Goal: Task Accomplishment & Management: Manage account settings

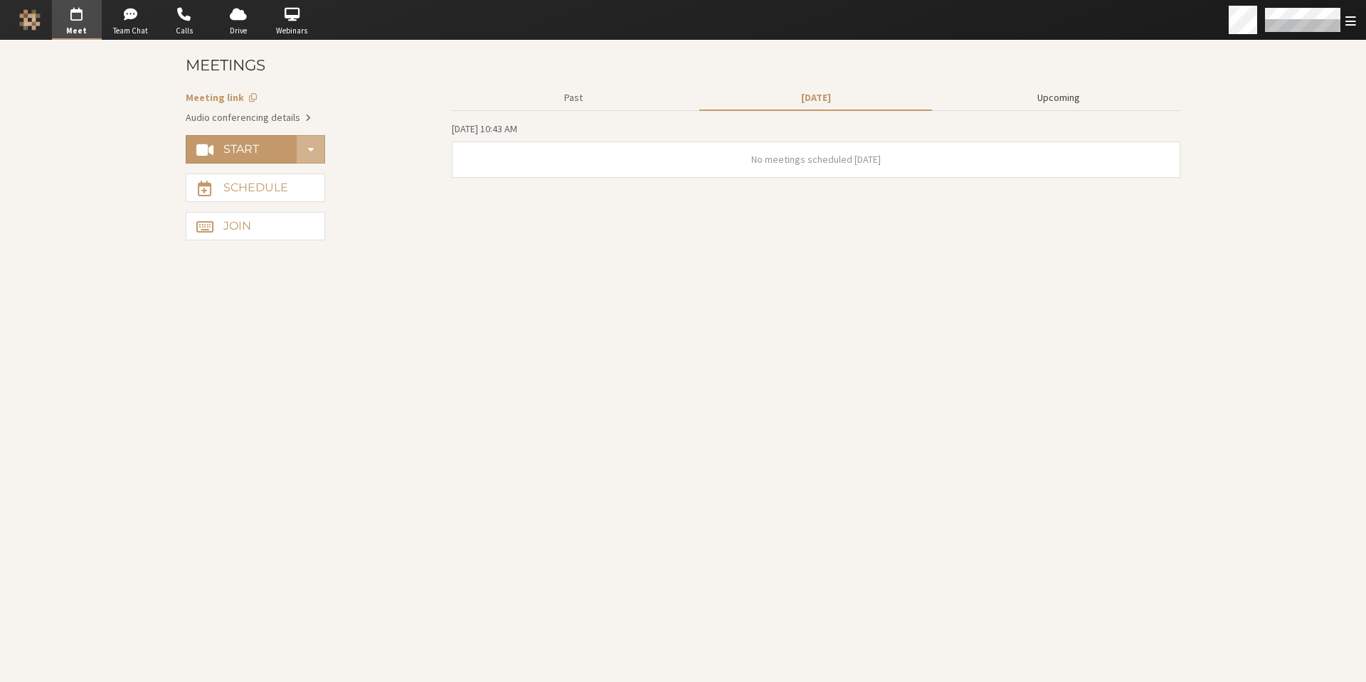
click at [1040, 98] on button "Upcoming" at bounding box center [1058, 97] width 233 height 25
click at [1048, 95] on button "Upcoming" at bounding box center [1058, 97] width 233 height 25
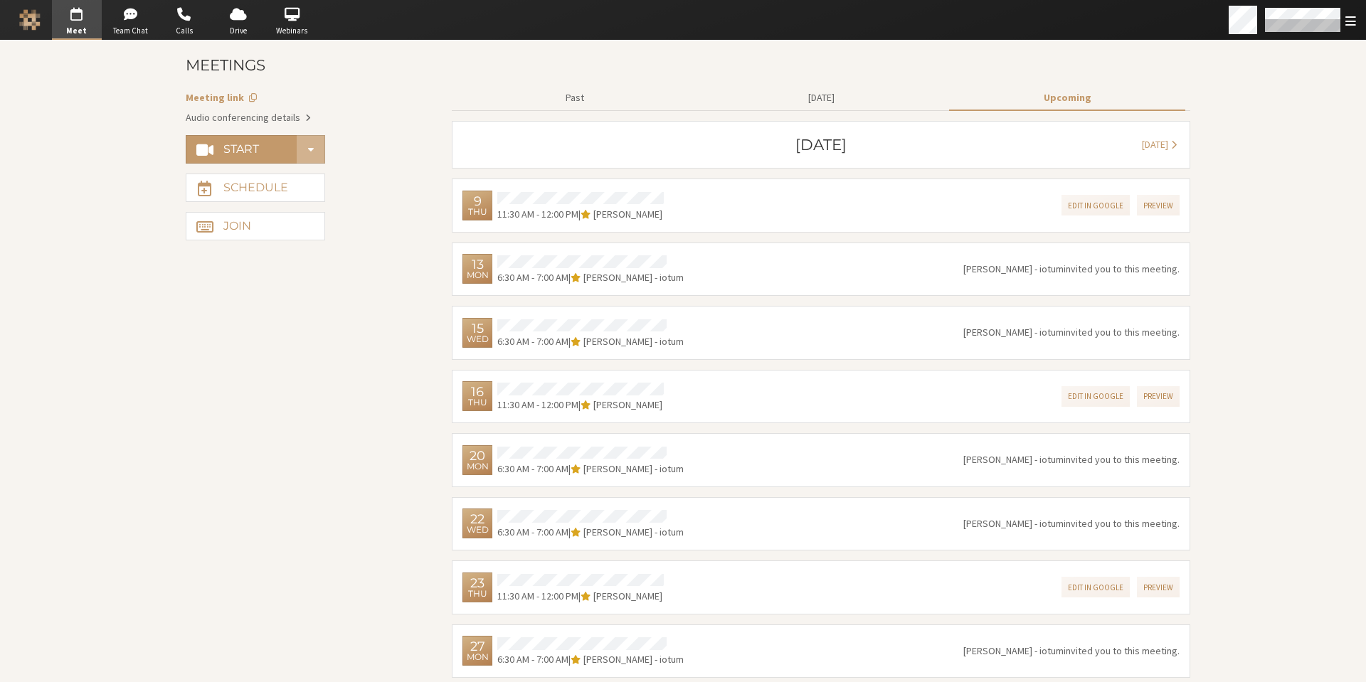
click at [81, 20] on span "button" at bounding box center [77, 14] width 50 height 23
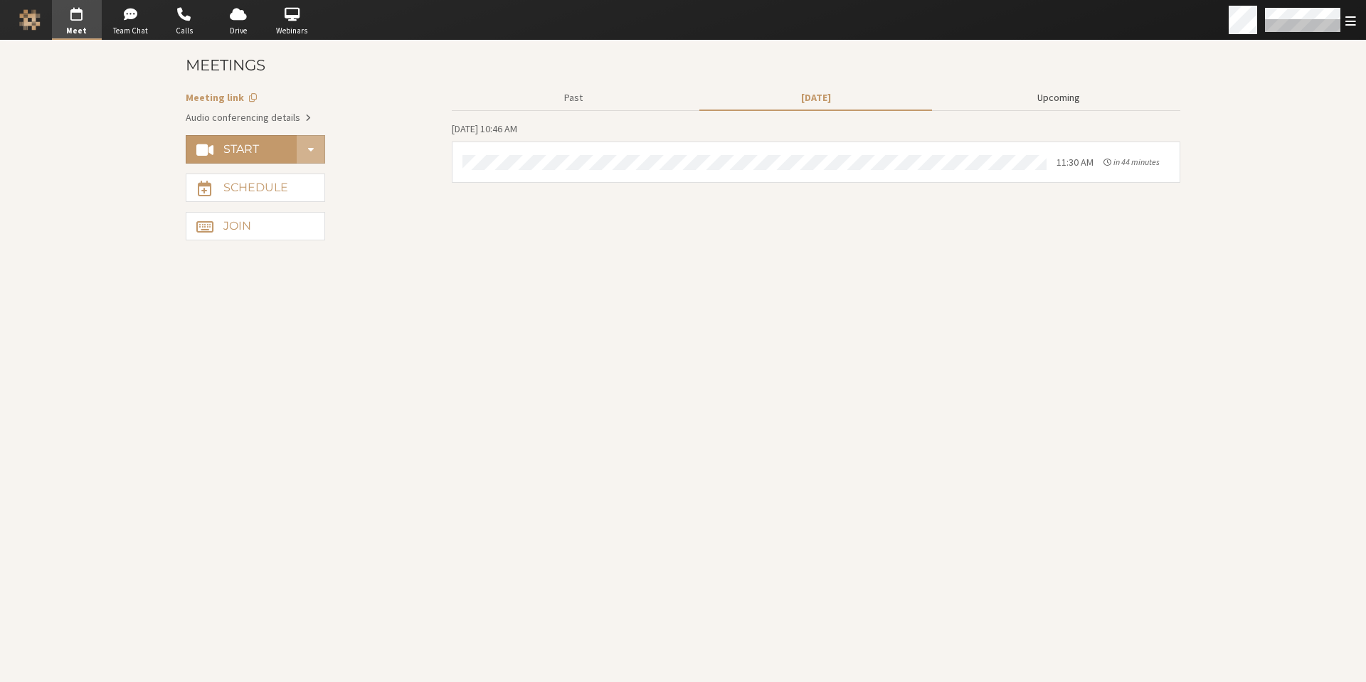
click at [1065, 98] on button "Upcoming" at bounding box center [1058, 97] width 233 height 25
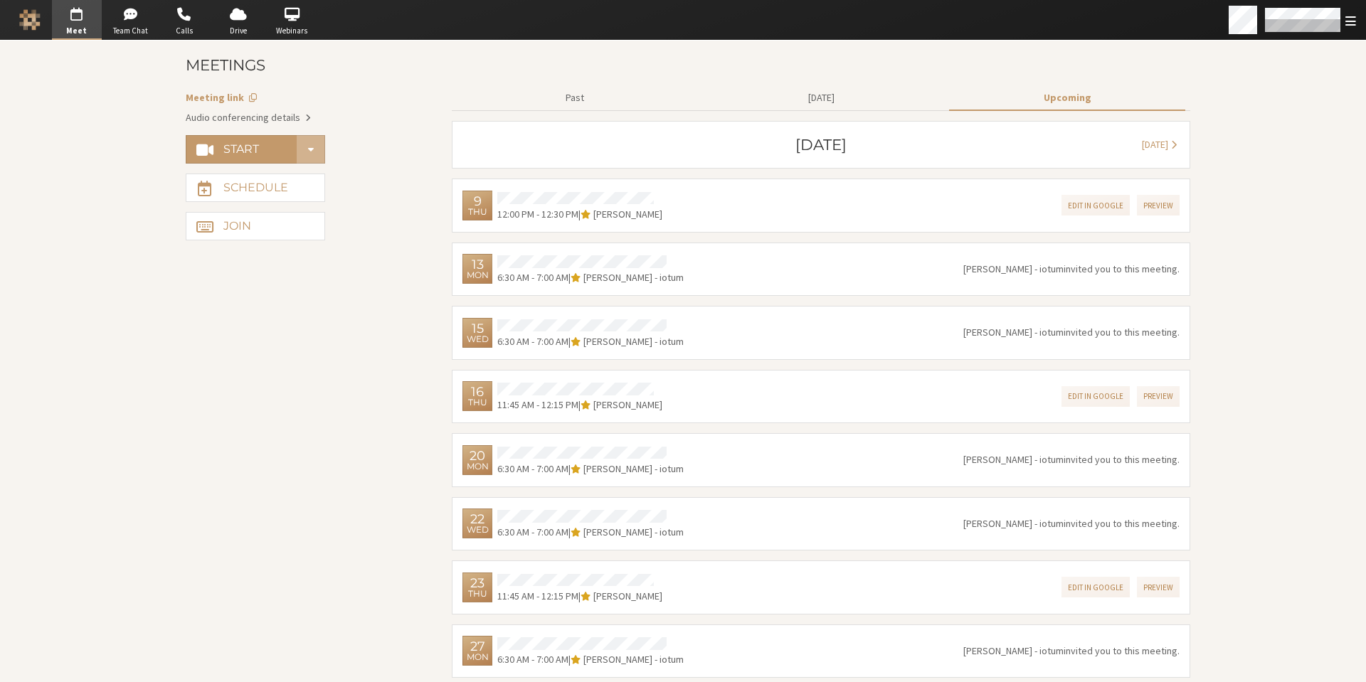
click at [81, 26] on span "Meet" at bounding box center [77, 31] width 50 height 12
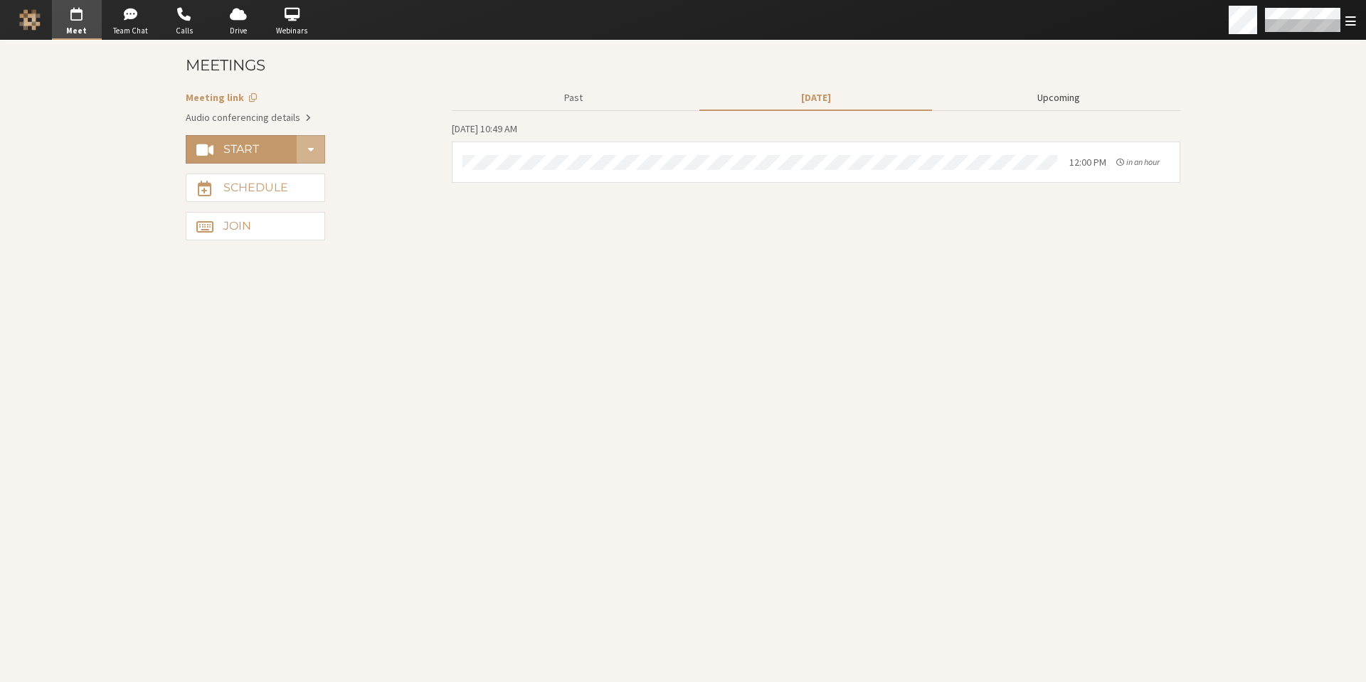
click at [1060, 100] on button "Upcoming" at bounding box center [1058, 97] width 233 height 25
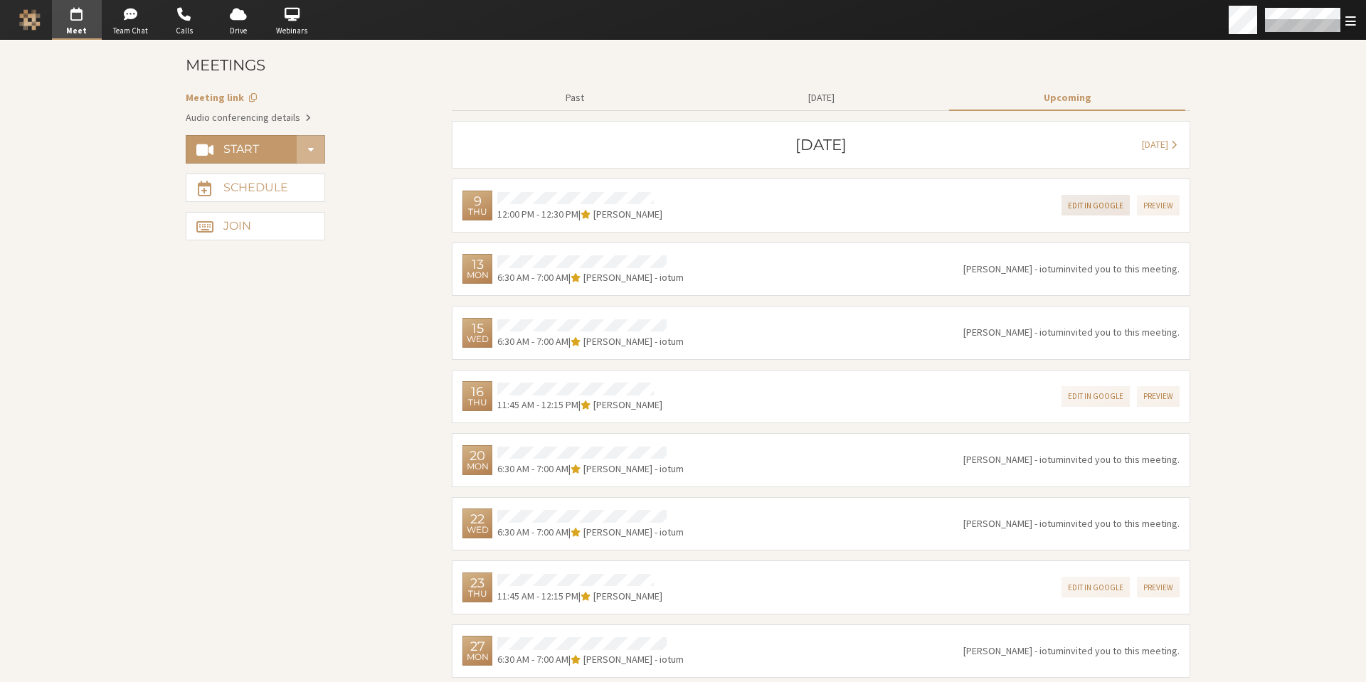
click at [1097, 206] on button "Edit in Google" at bounding box center [1095, 205] width 68 height 21
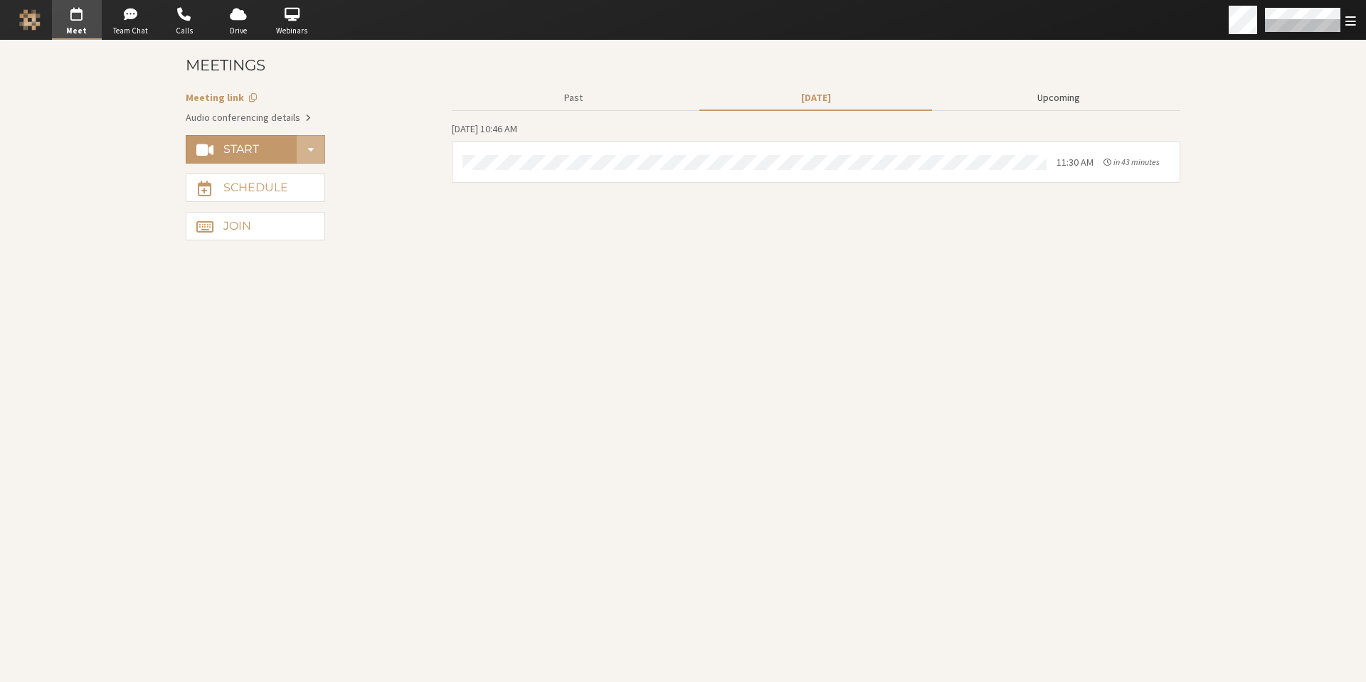
click at [1056, 99] on button "Upcoming" at bounding box center [1058, 97] width 233 height 25
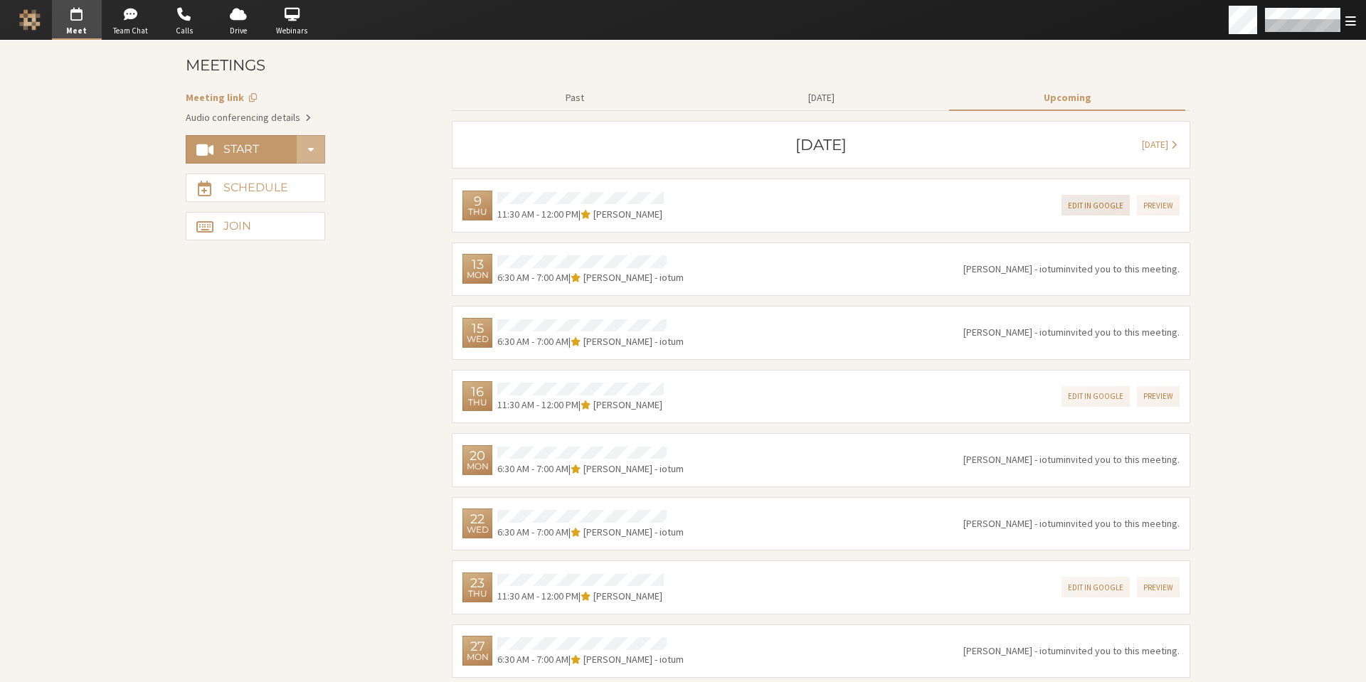
click at [1094, 206] on button "Edit in Google" at bounding box center [1095, 205] width 68 height 21
click at [79, 19] on span "button" at bounding box center [77, 14] width 50 height 23
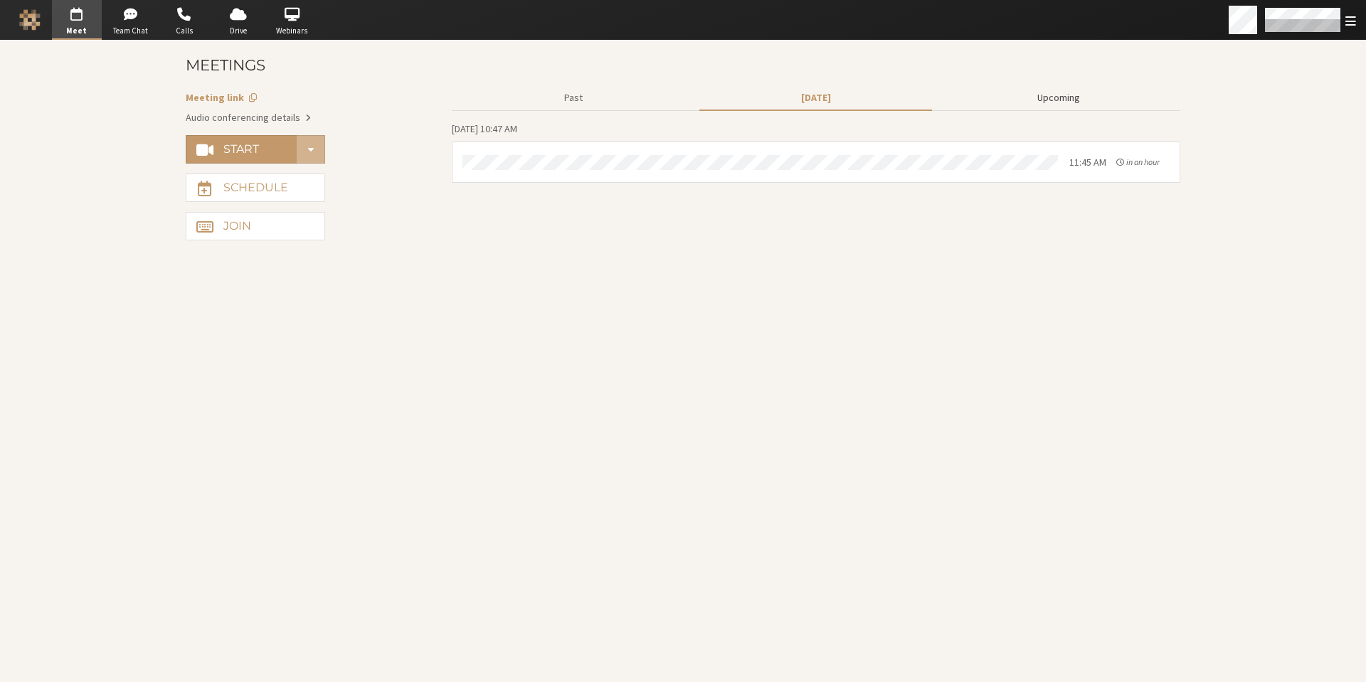
click at [1065, 95] on button "Upcoming" at bounding box center [1058, 97] width 233 height 25
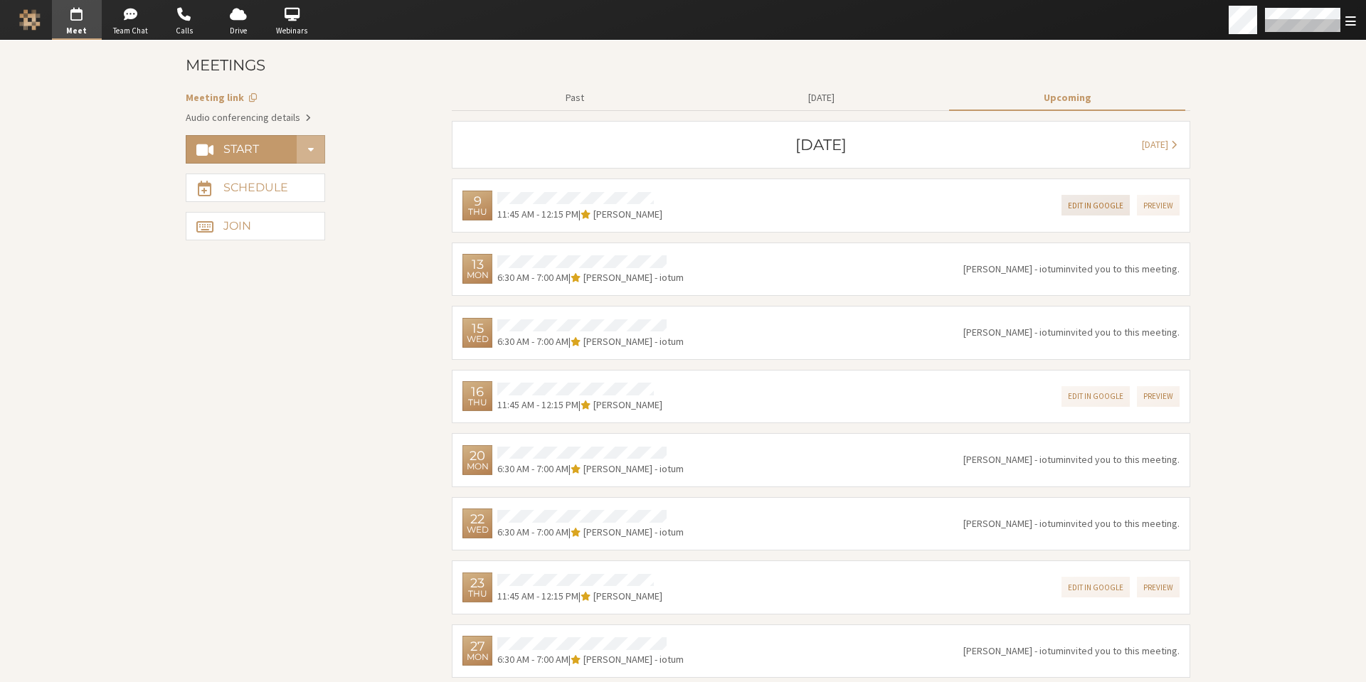
click at [1092, 203] on button "Edit in Google" at bounding box center [1095, 205] width 68 height 21
click at [86, 16] on span "button" at bounding box center [77, 14] width 50 height 23
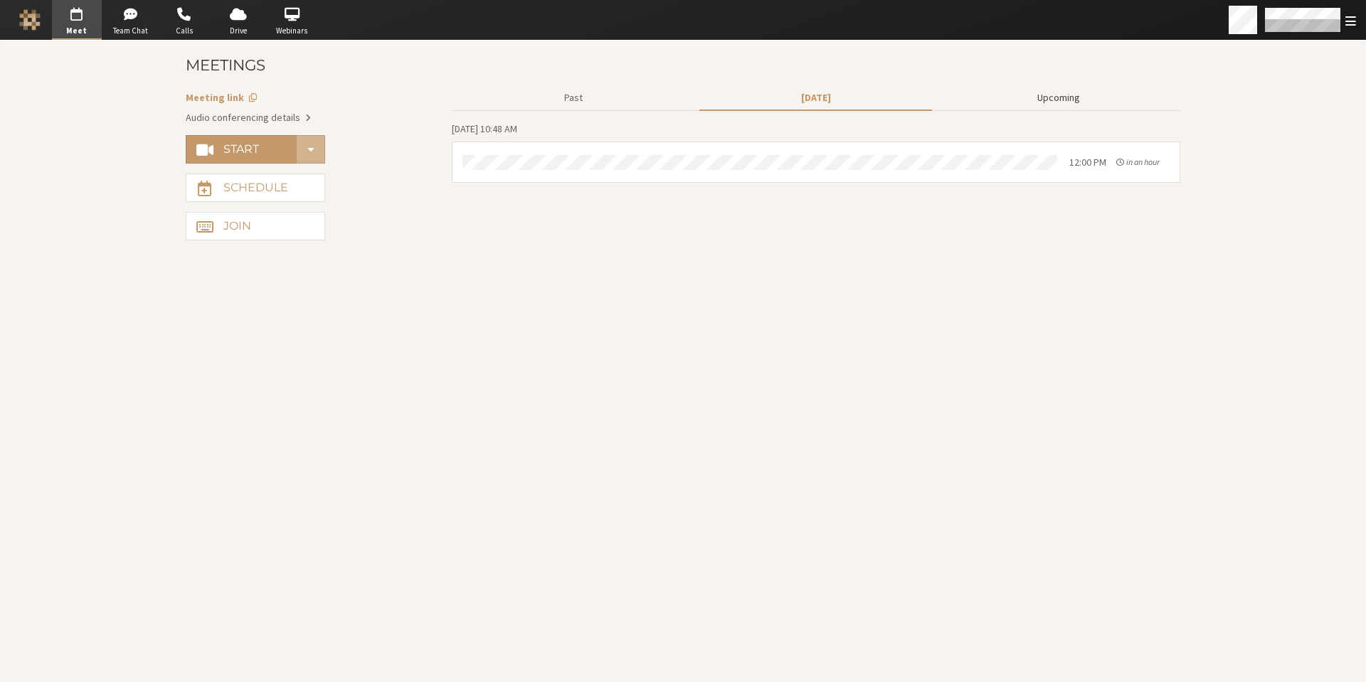
click at [1048, 100] on button "Upcoming" at bounding box center [1058, 97] width 233 height 25
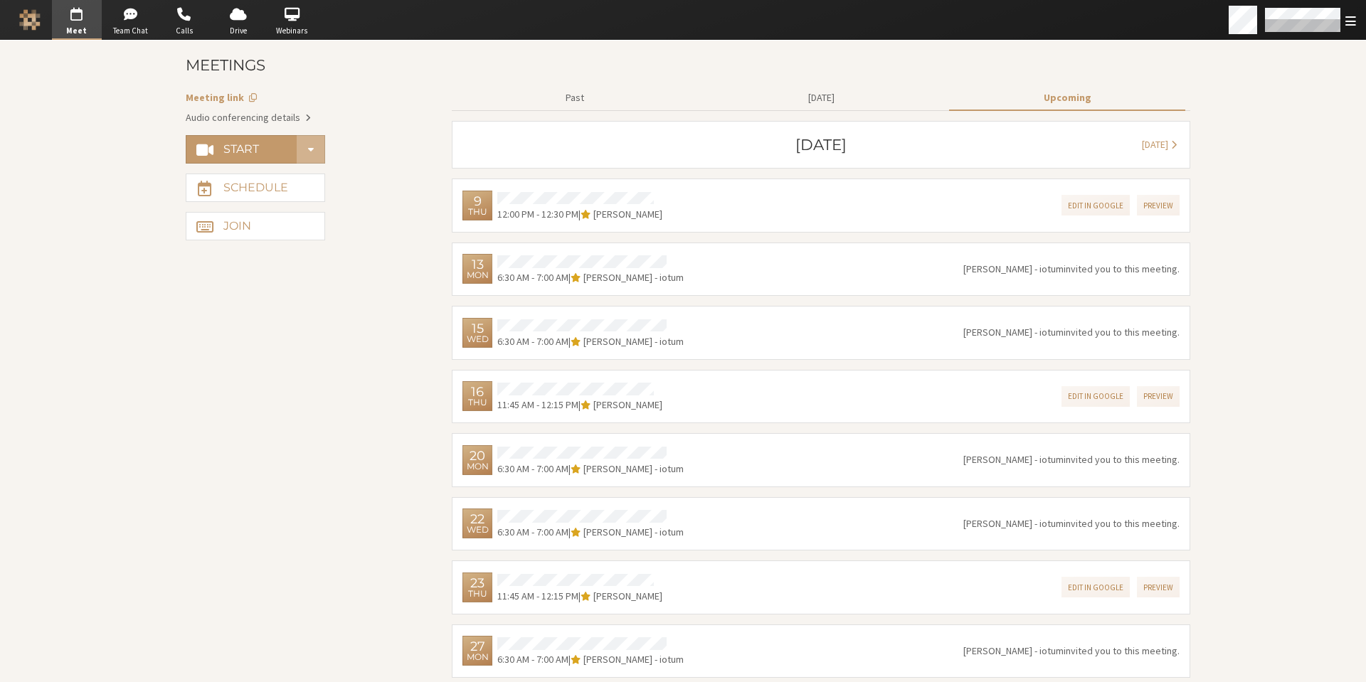
click at [80, 14] on span "button" at bounding box center [77, 14] width 50 height 23
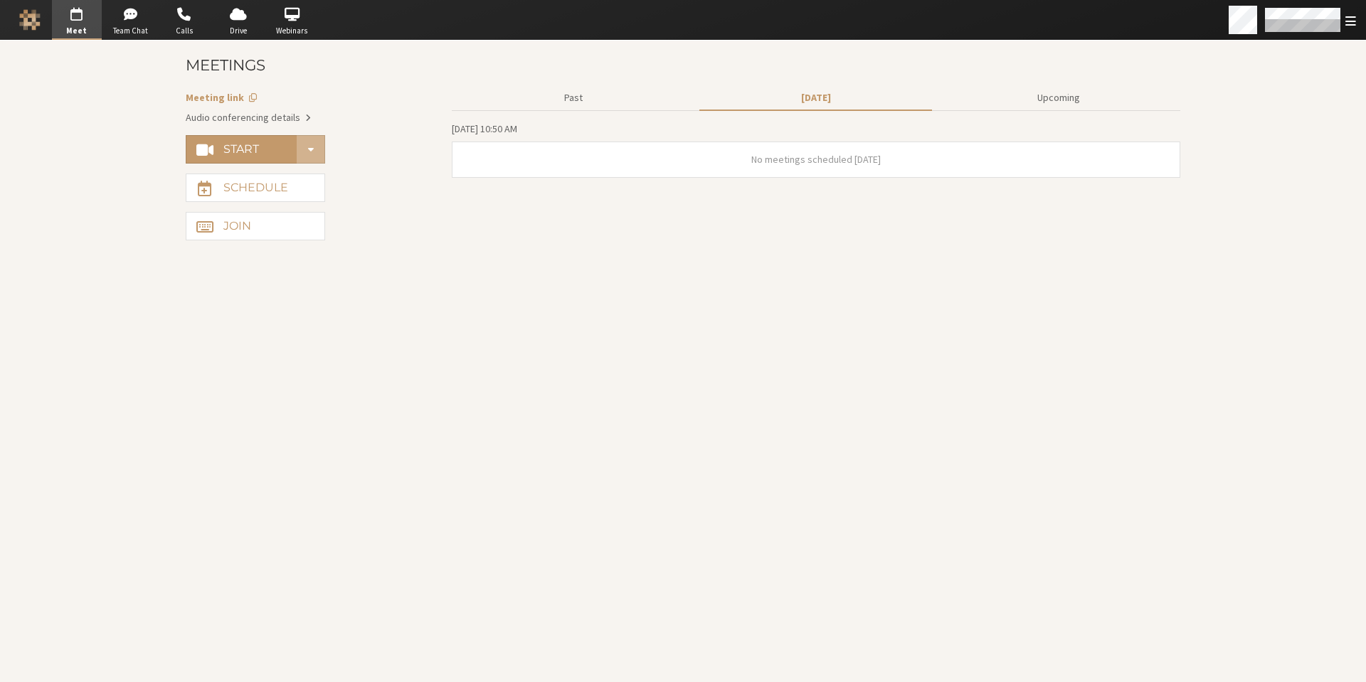
click at [80, 14] on span "button" at bounding box center [77, 14] width 50 height 23
click at [1055, 100] on button "Upcoming" at bounding box center [1058, 97] width 233 height 25
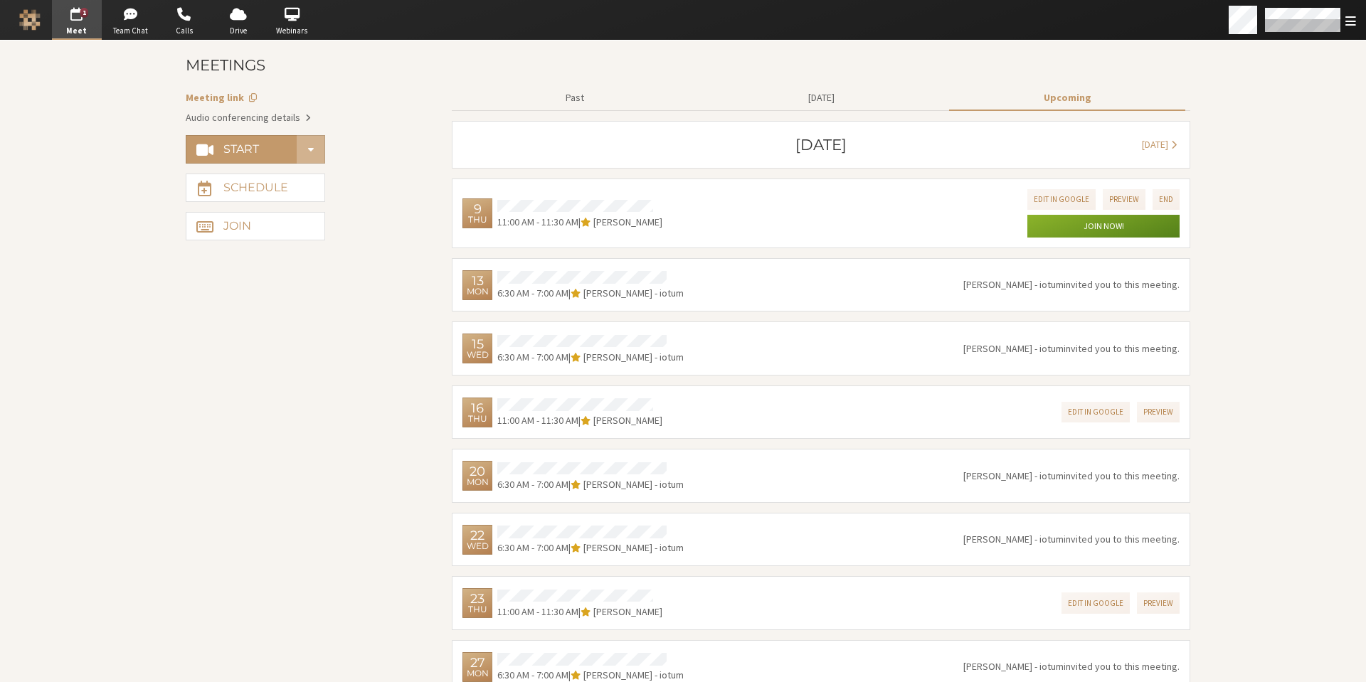
click at [83, 18] on span "button" at bounding box center [77, 14] width 50 height 23
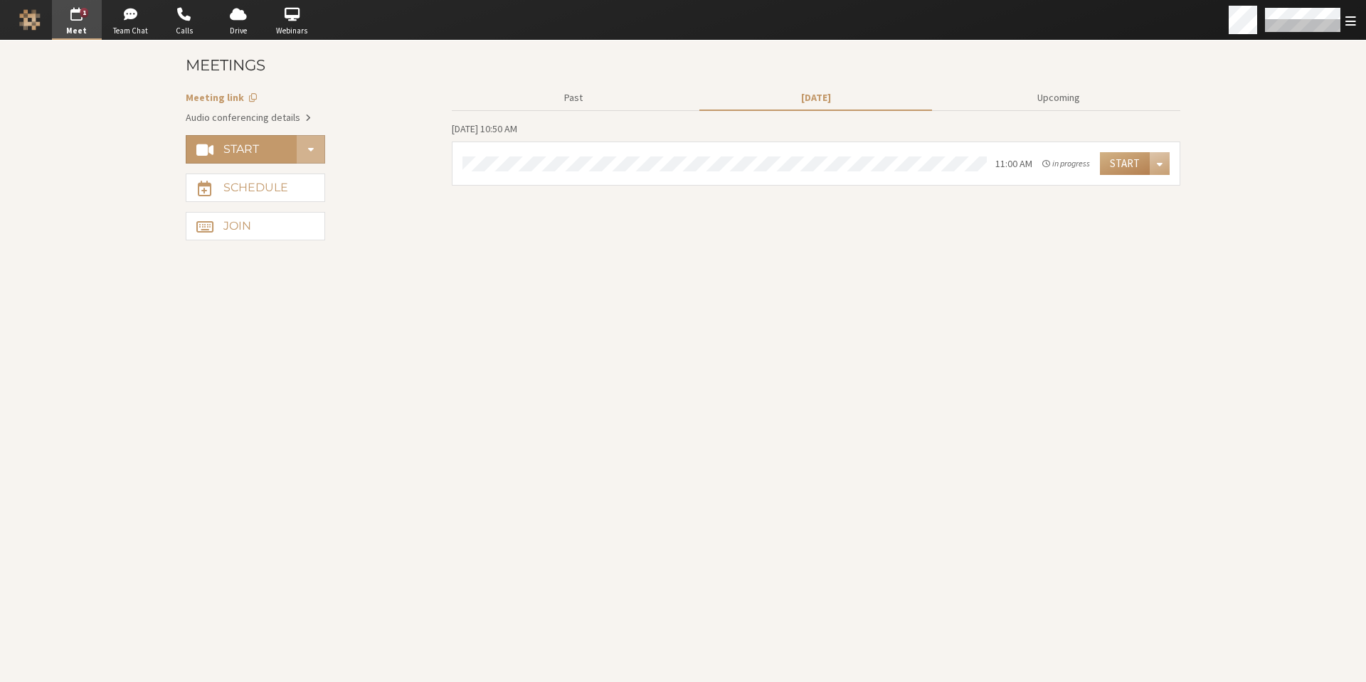
click at [618, 385] on section "Start Meetings Meeting link Audio conferencing details Start Schedule Join Past…" at bounding box center [683, 362] width 1024 height 642
click at [1166, 169] on div "Open menu" at bounding box center [1159, 163] width 20 height 23
click at [1050, 95] on button "Upcoming" at bounding box center [1058, 97] width 233 height 25
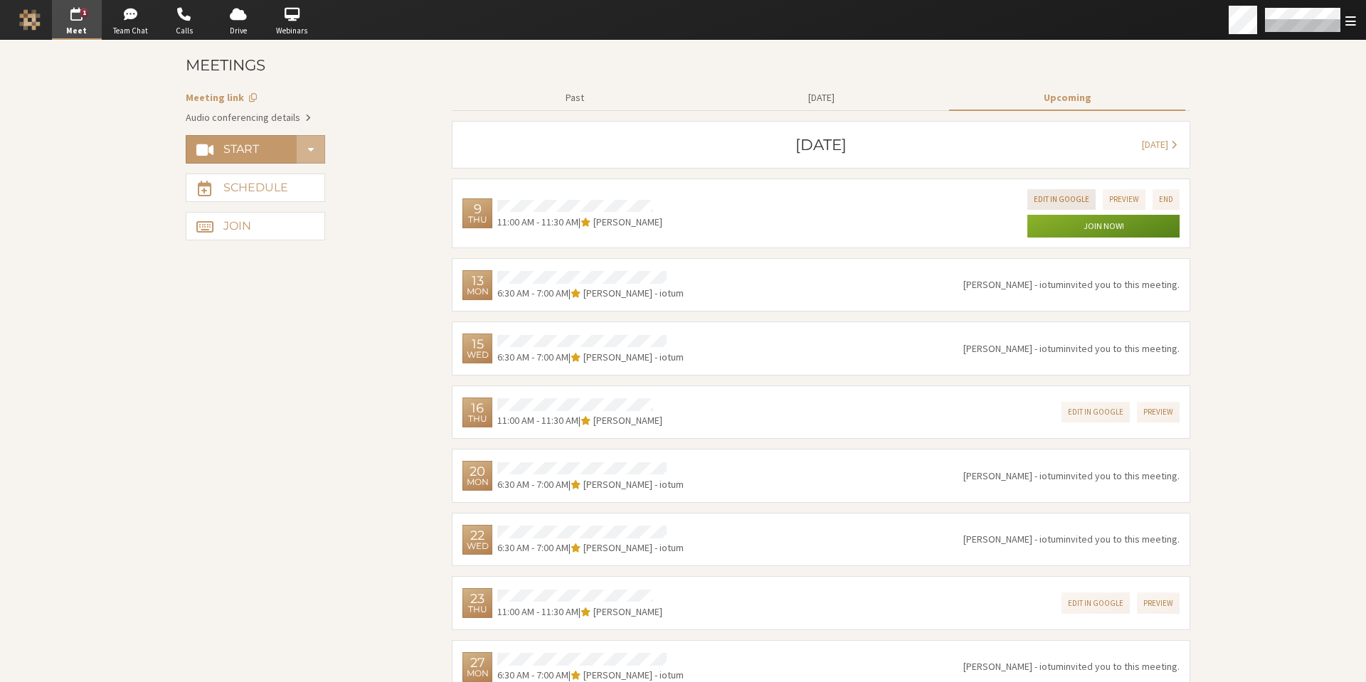
click at [1062, 198] on button "Edit in Google" at bounding box center [1061, 199] width 68 height 21
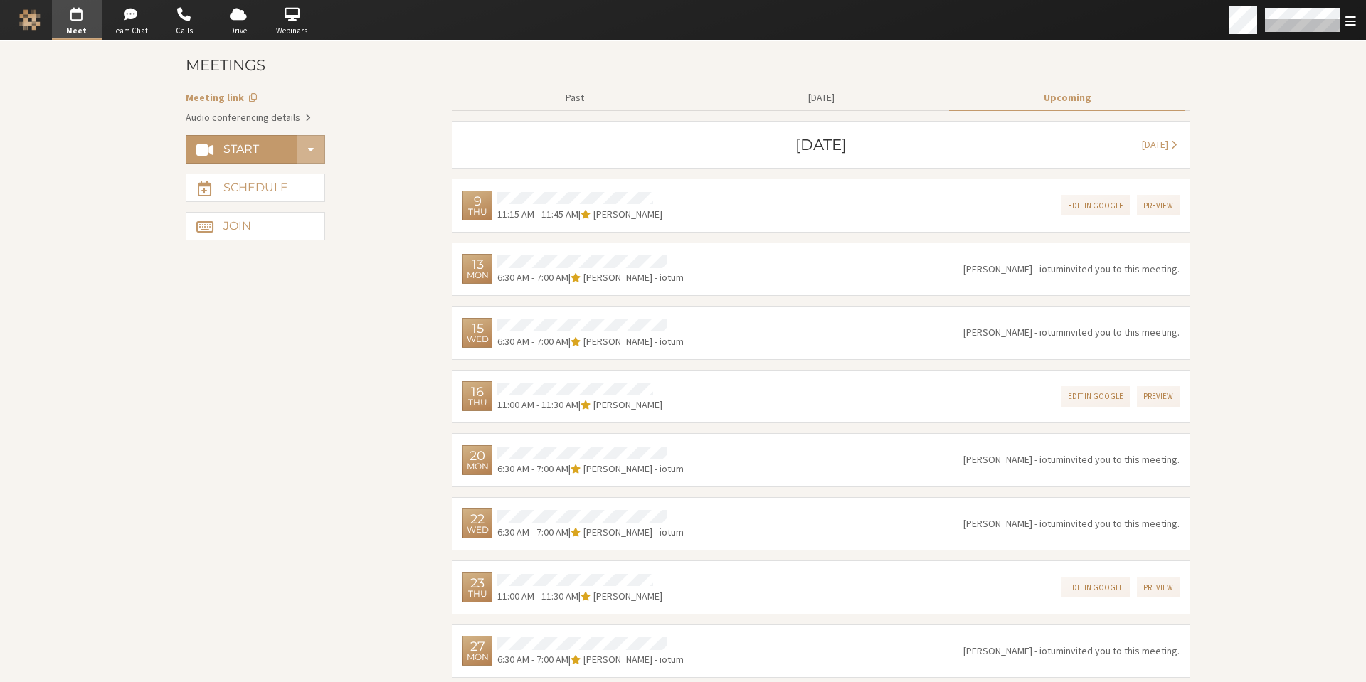
click at [67, 17] on span "button" at bounding box center [77, 14] width 50 height 23
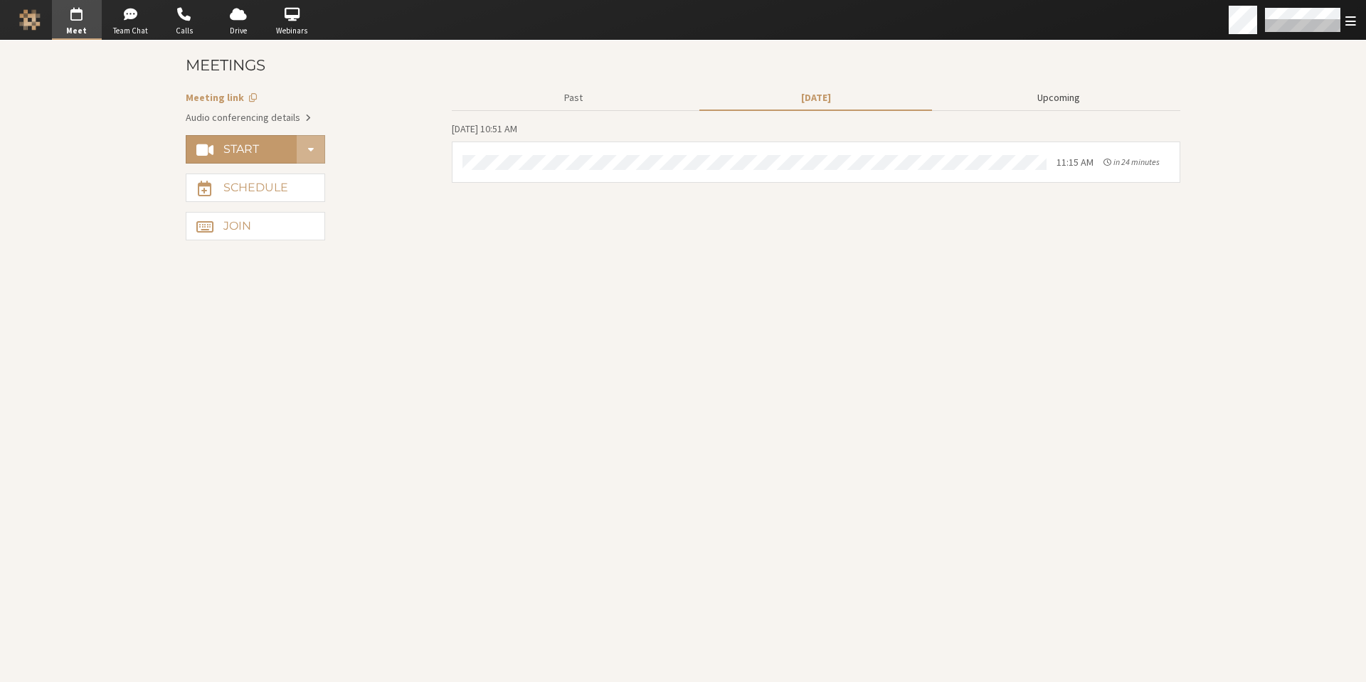
click at [1061, 95] on button "Upcoming" at bounding box center [1058, 97] width 233 height 25
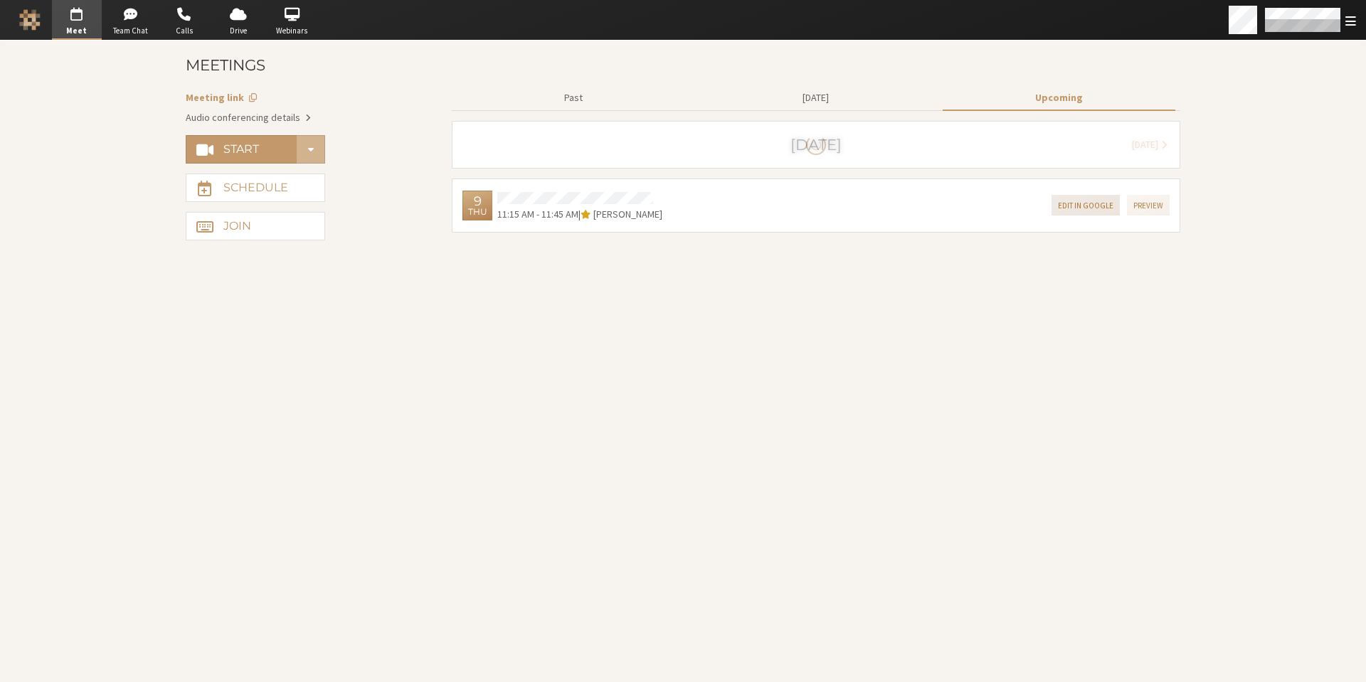
click at [1077, 212] on button "Edit in Google" at bounding box center [1085, 205] width 68 height 21
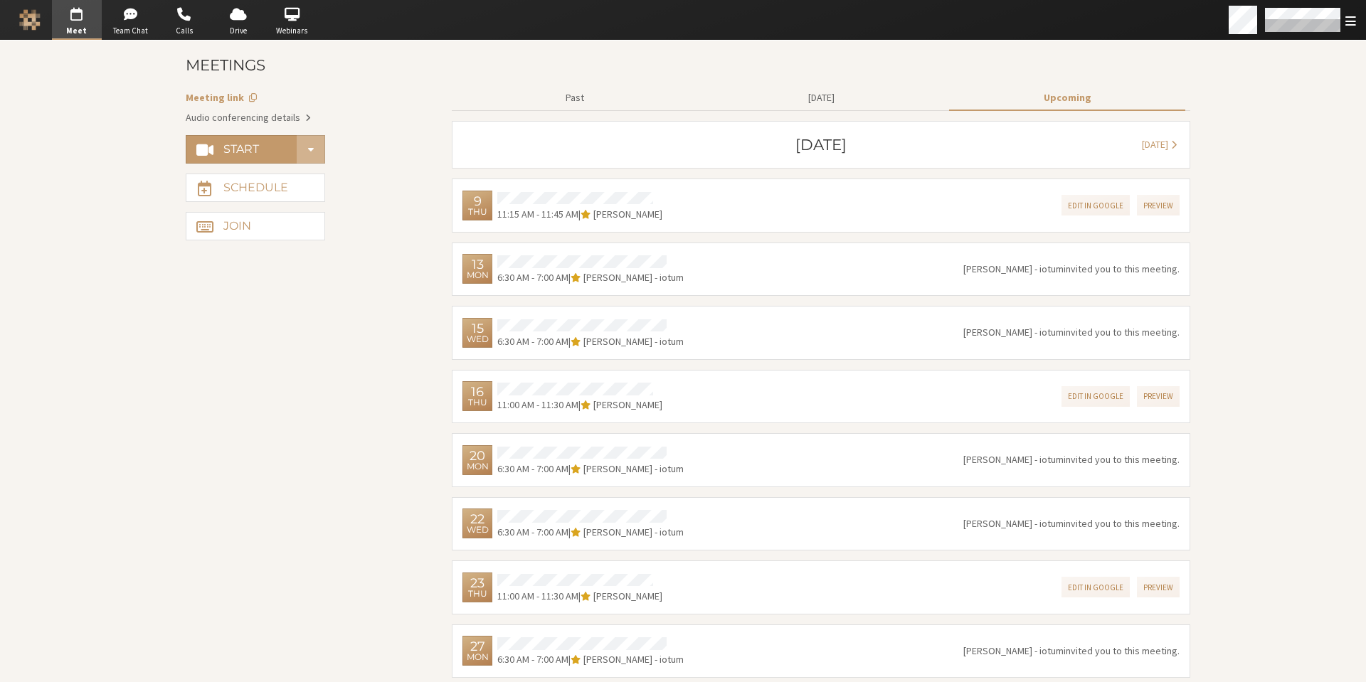
click at [81, 12] on span "button" at bounding box center [77, 14] width 50 height 23
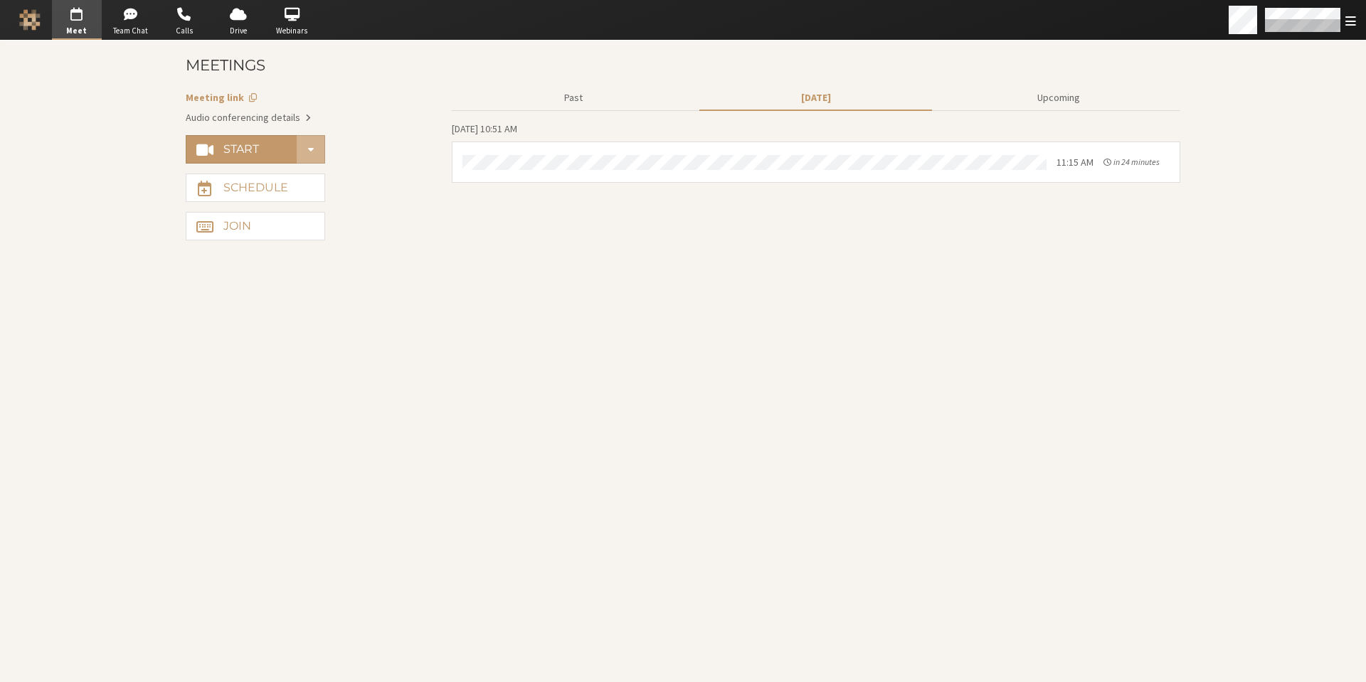
click at [83, 10] on span "button" at bounding box center [77, 14] width 50 height 23
click at [1053, 100] on button "Upcoming" at bounding box center [1058, 97] width 233 height 25
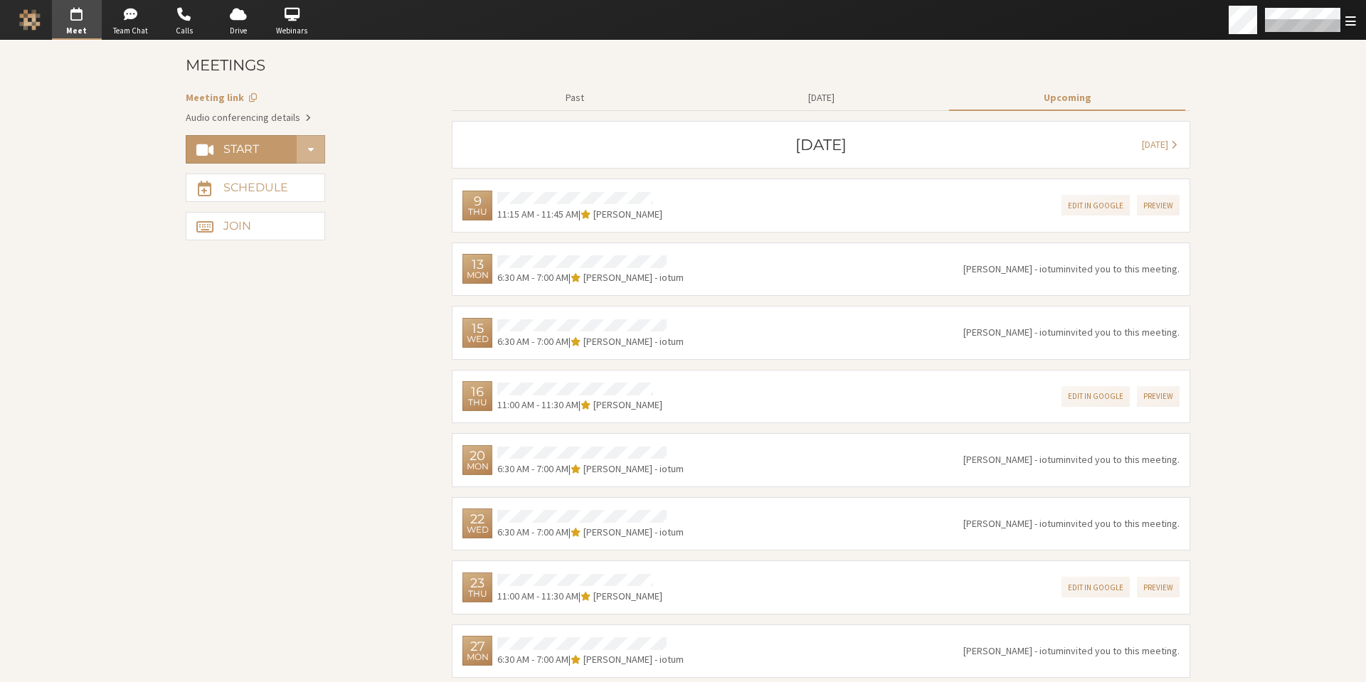
click at [81, 21] on span "button" at bounding box center [77, 14] width 50 height 23
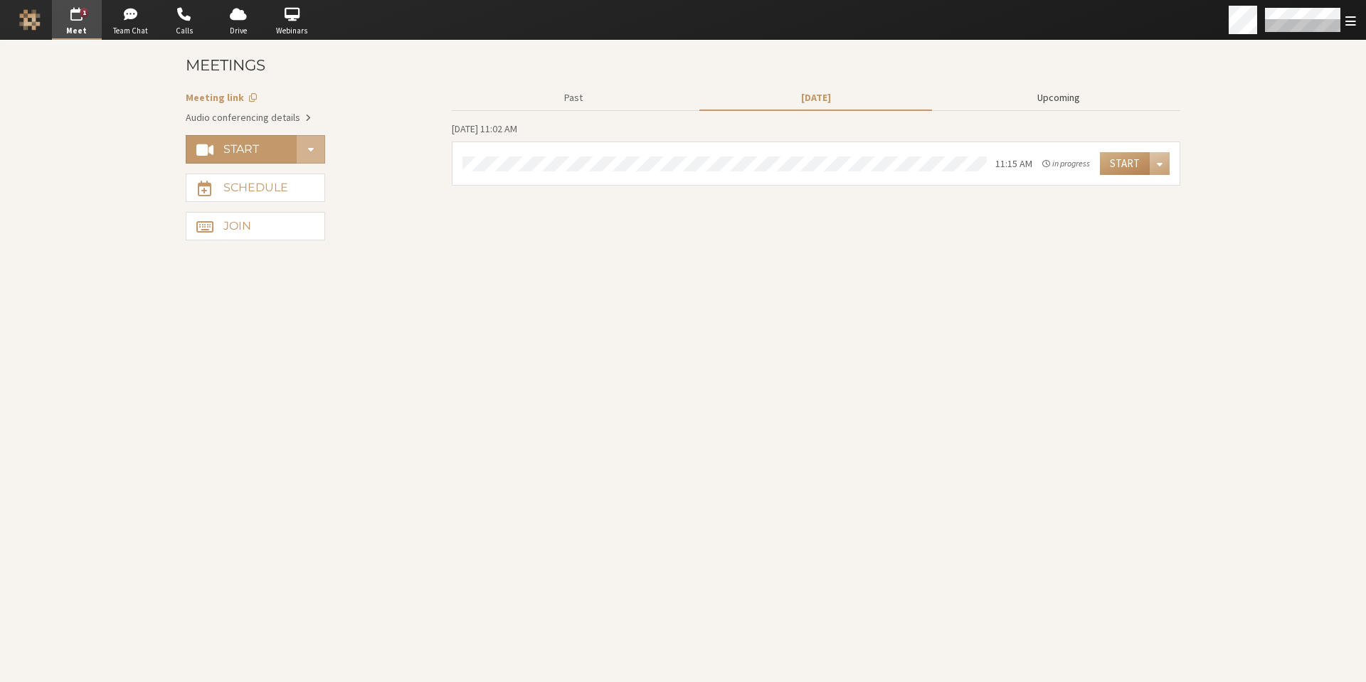
click at [1063, 95] on button "Upcoming" at bounding box center [1058, 97] width 233 height 25
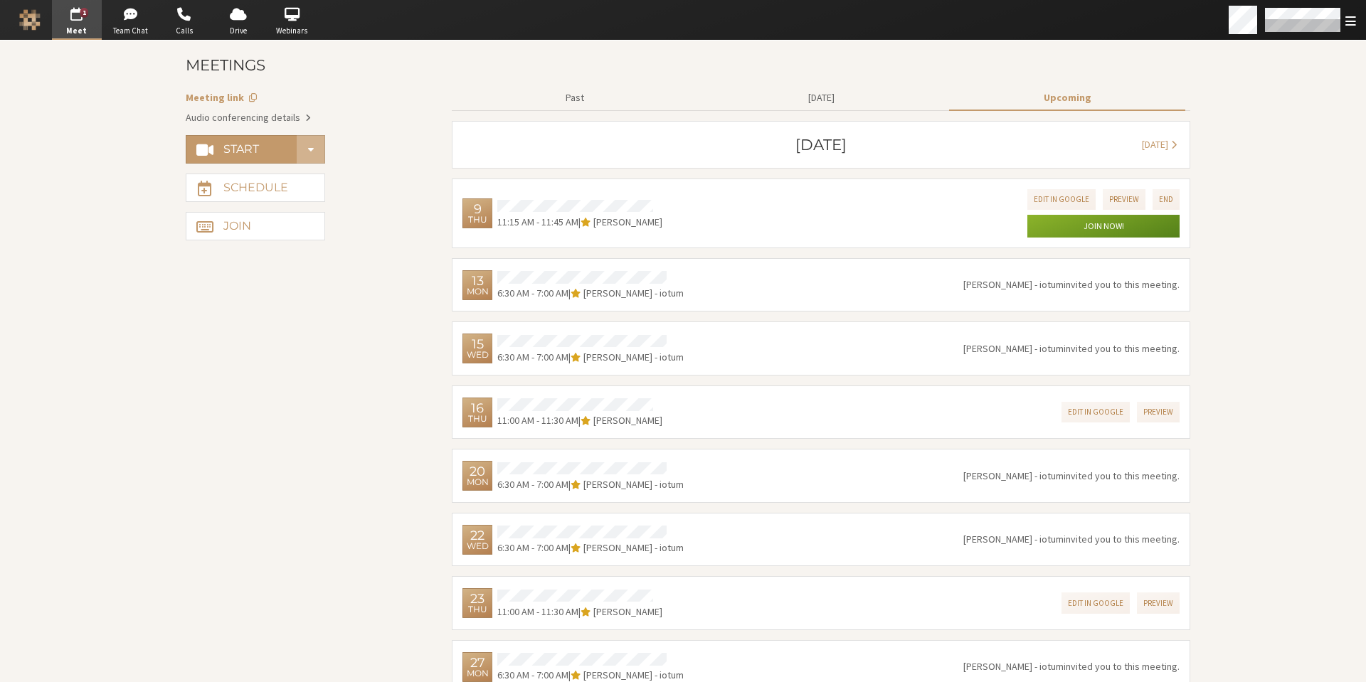
click at [63, 13] on span "button" at bounding box center [77, 14] width 50 height 23
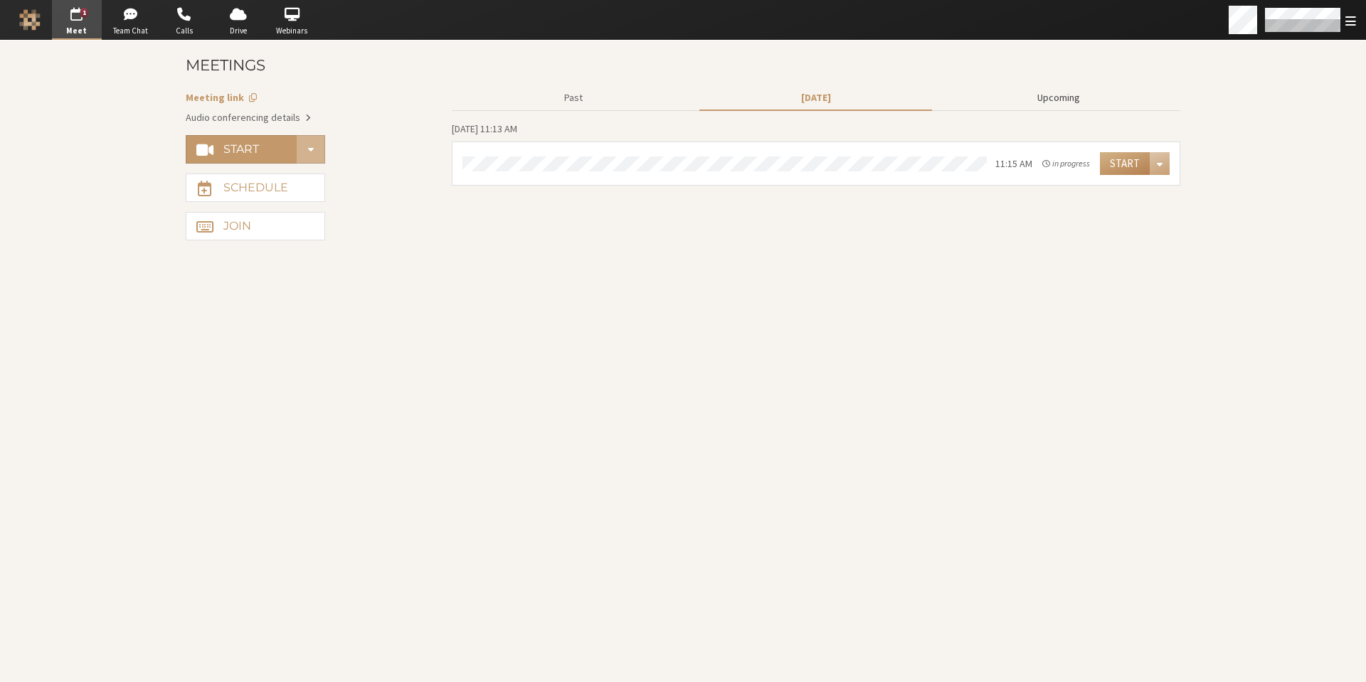
click at [1064, 97] on button "Upcoming" at bounding box center [1058, 97] width 233 height 25
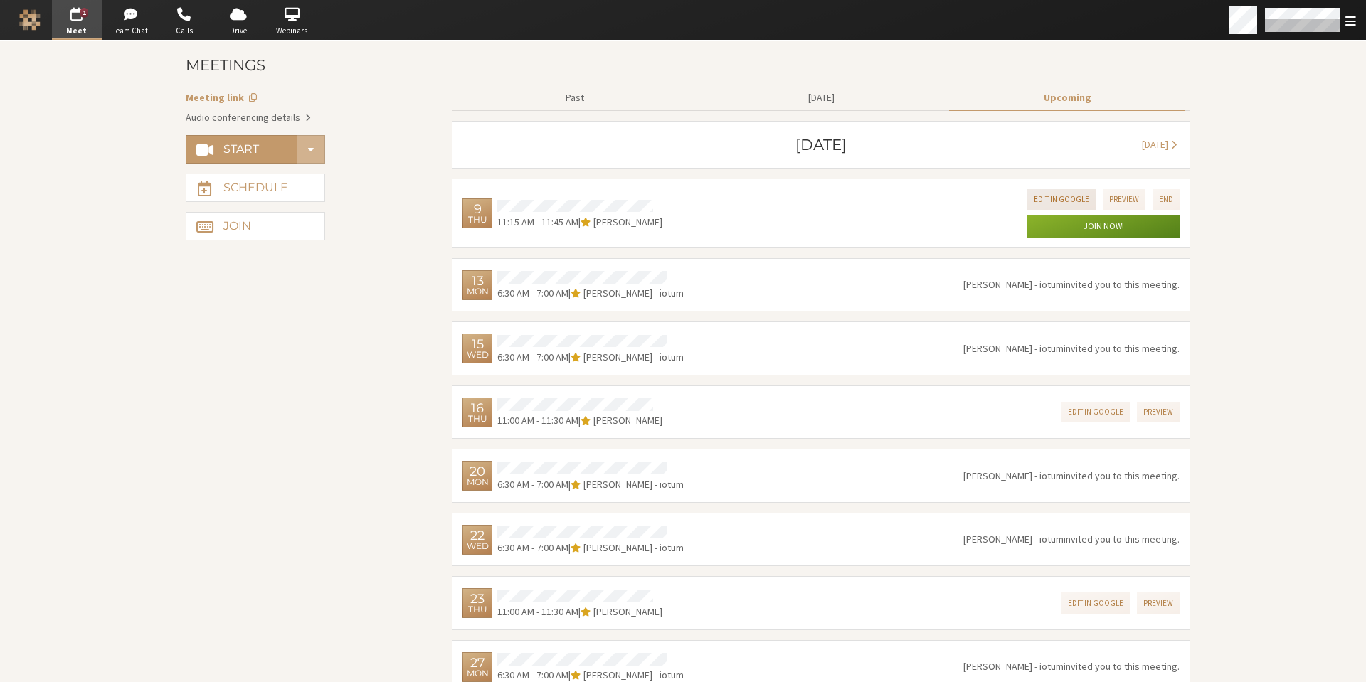
click at [1061, 198] on button "Edit in Google" at bounding box center [1061, 199] width 68 height 21
click at [82, 14] on div "1" at bounding box center [84, 13] width 9 height 10
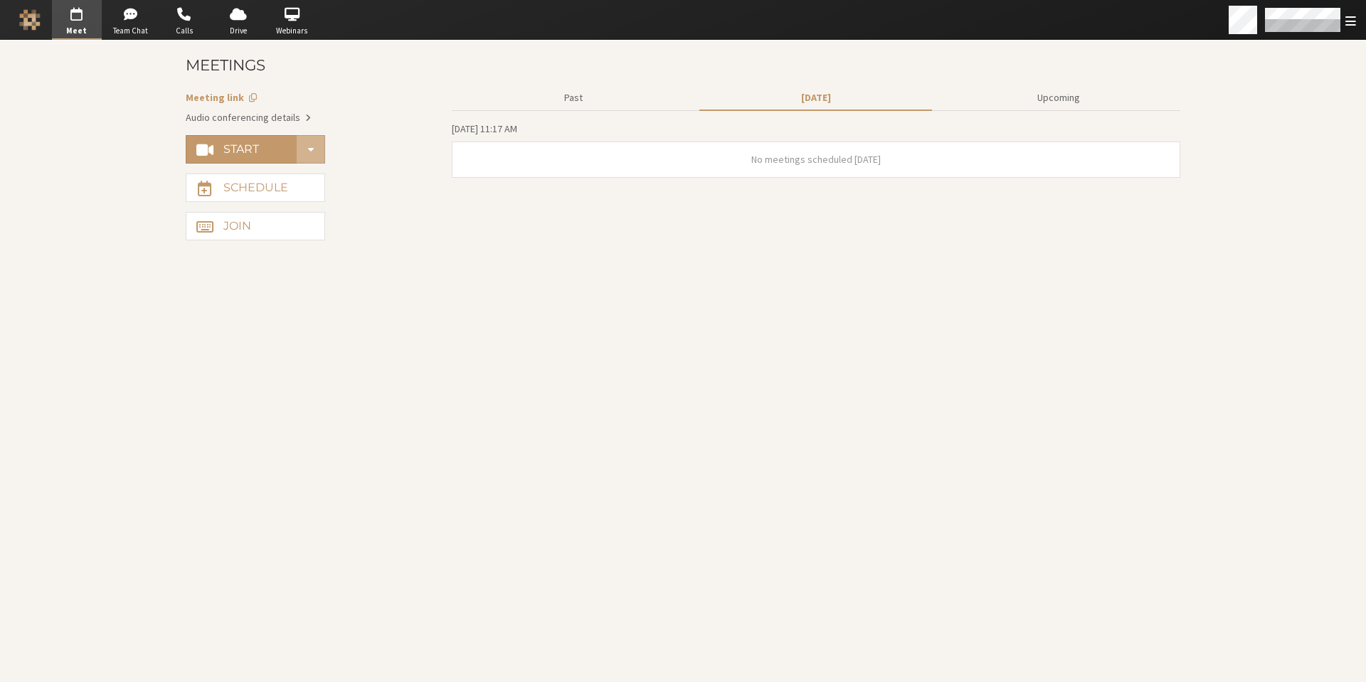
click at [451, 362] on section "Start Meetings Meeting link Audio conferencing details Start Schedule Join Past…" at bounding box center [683, 362] width 1024 height 642
click at [527, 380] on section "Start Meetings Meeting link Audio conferencing details Start Schedule Join Past…" at bounding box center [683, 362] width 1024 height 642
click at [78, 21] on span "button" at bounding box center [77, 14] width 50 height 23
click at [1043, 90] on button "Upcoming" at bounding box center [1058, 97] width 233 height 25
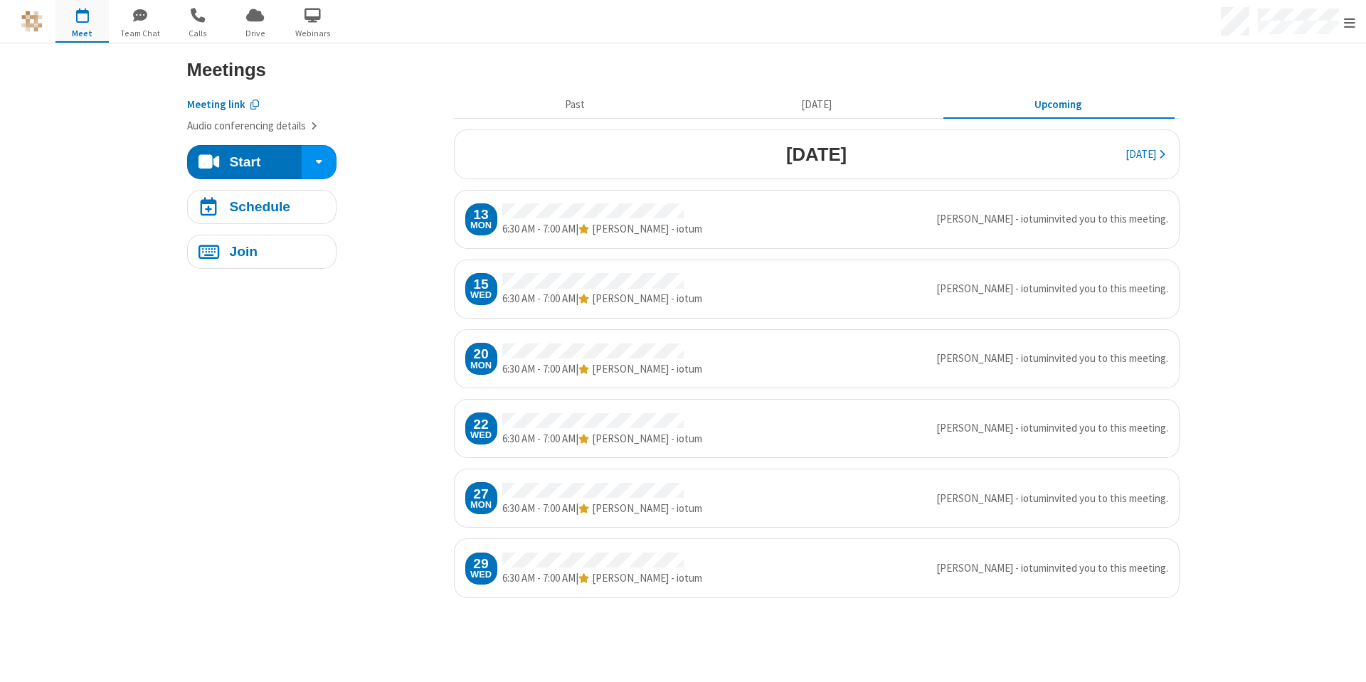
click at [89, 21] on span "button" at bounding box center [81, 15] width 53 height 24
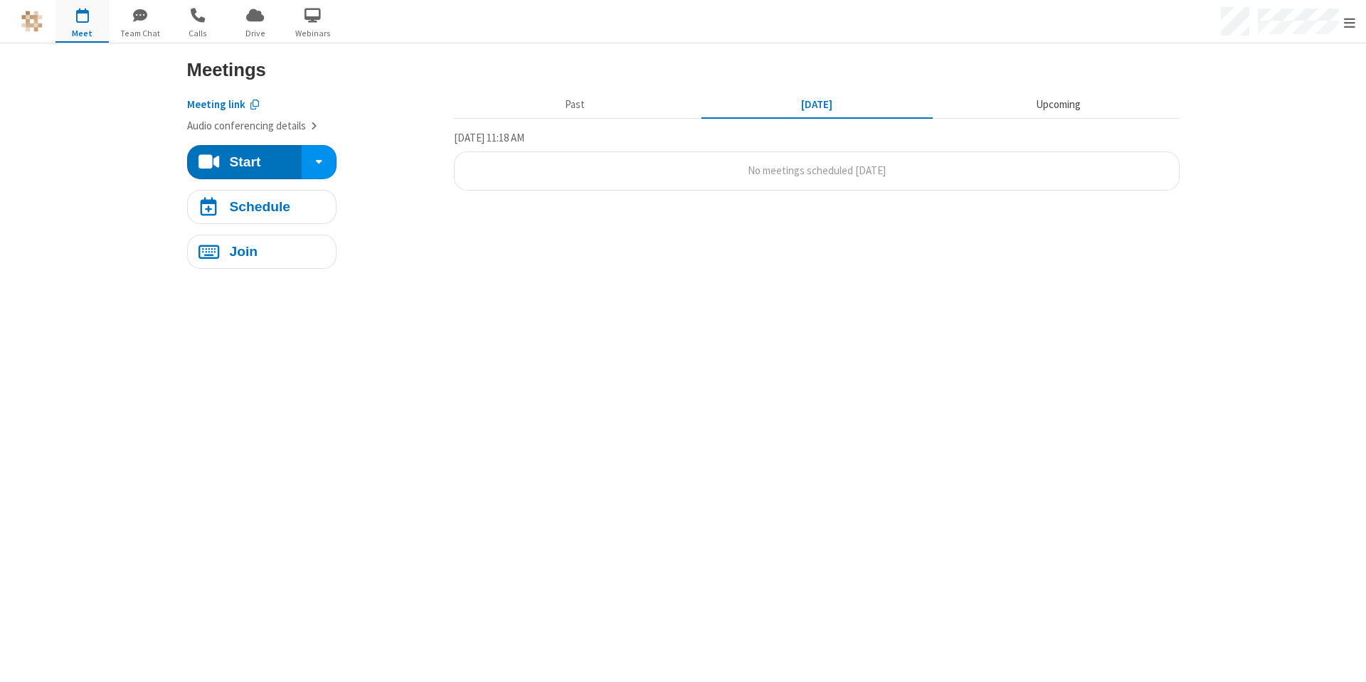
click at [1069, 102] on button "Upcoming" at bounding box center [1057, 105] width 231 height 27
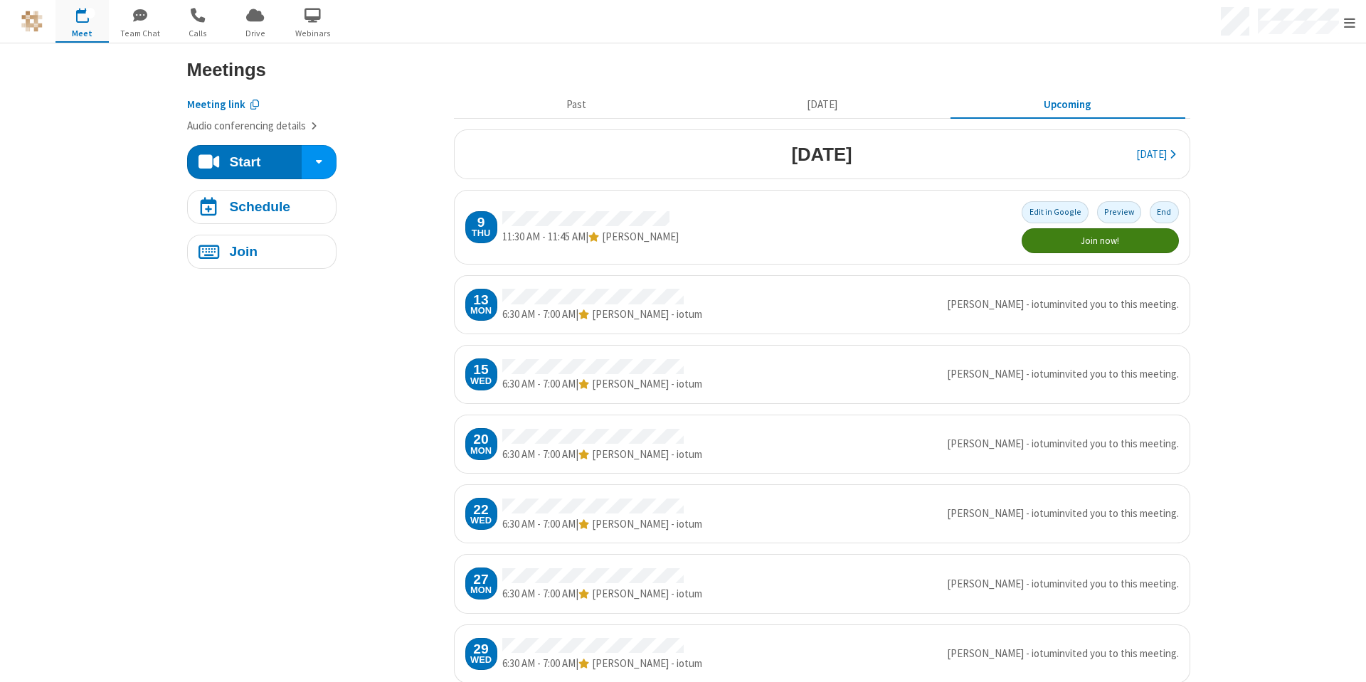
click at [84, 24] on span "button" at bounding box center [81, 15] width 53 height 24
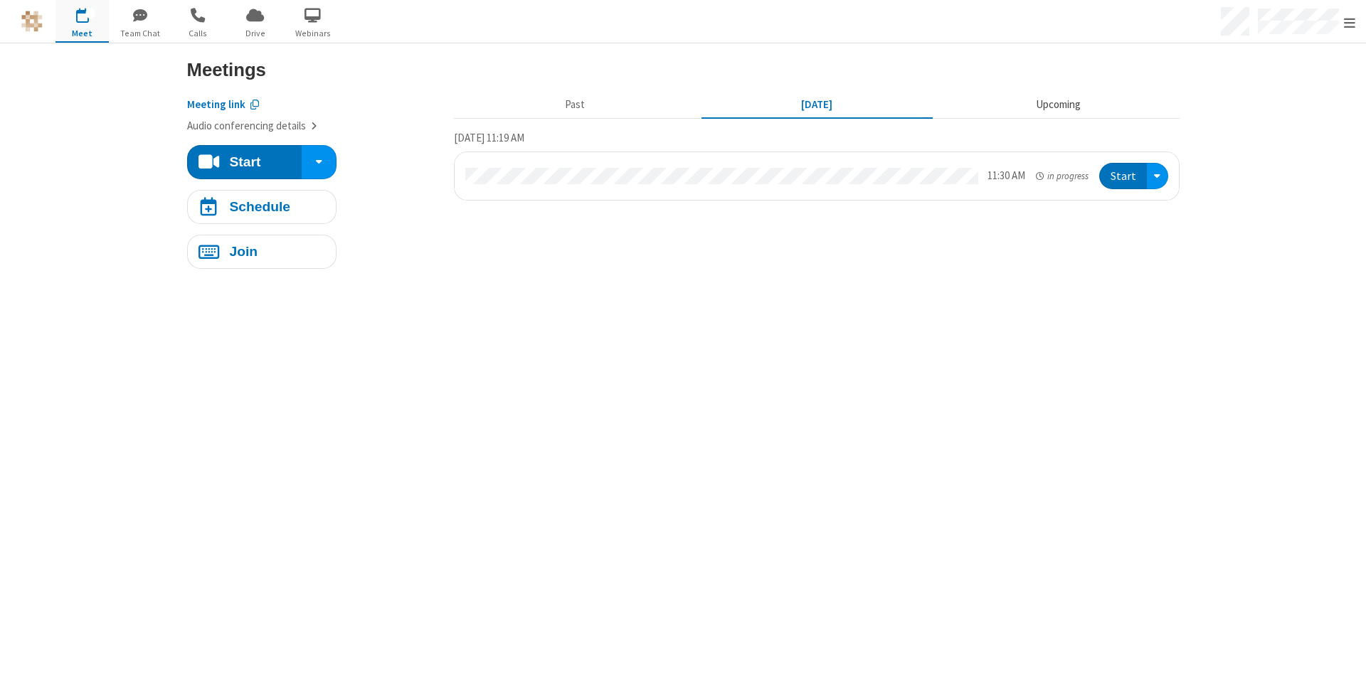
click at [1060, 100] on button "Upcoming" at bounding box center [1057, 105] width 231 height 27
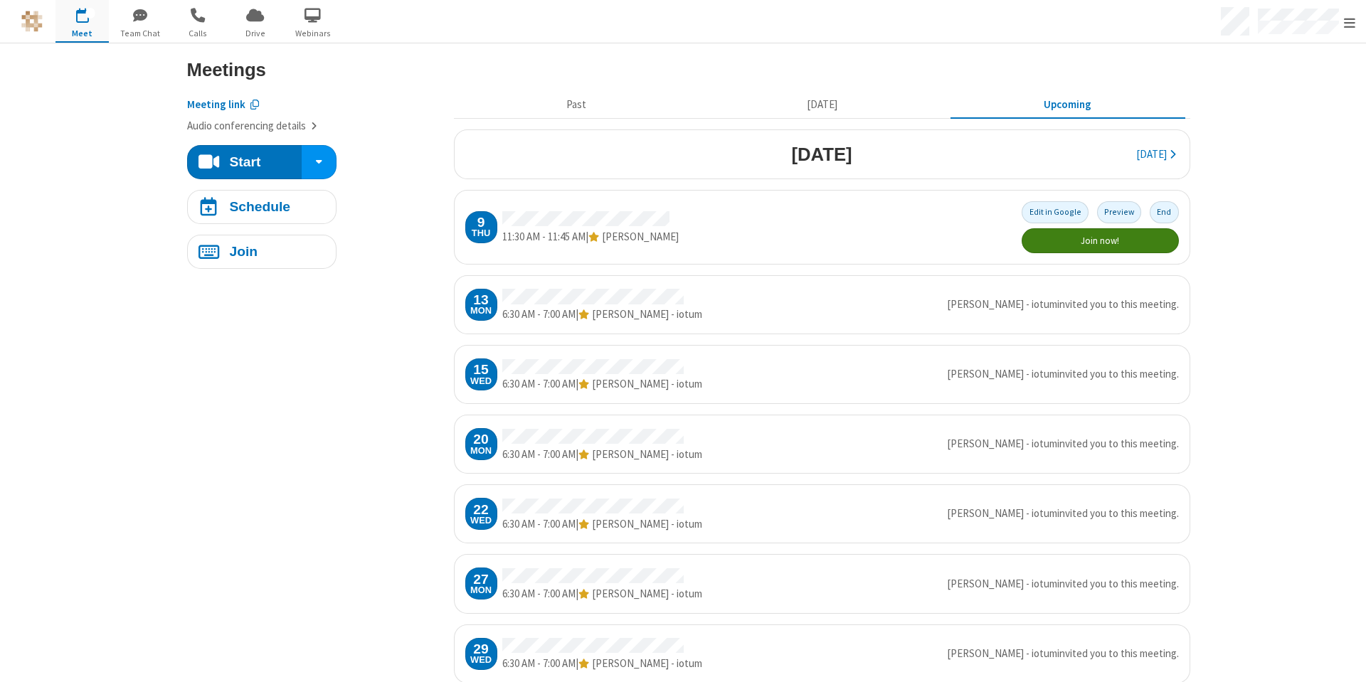
click at [92, 20] on span "button" at bounding box center [81, 15] width 53 height 24
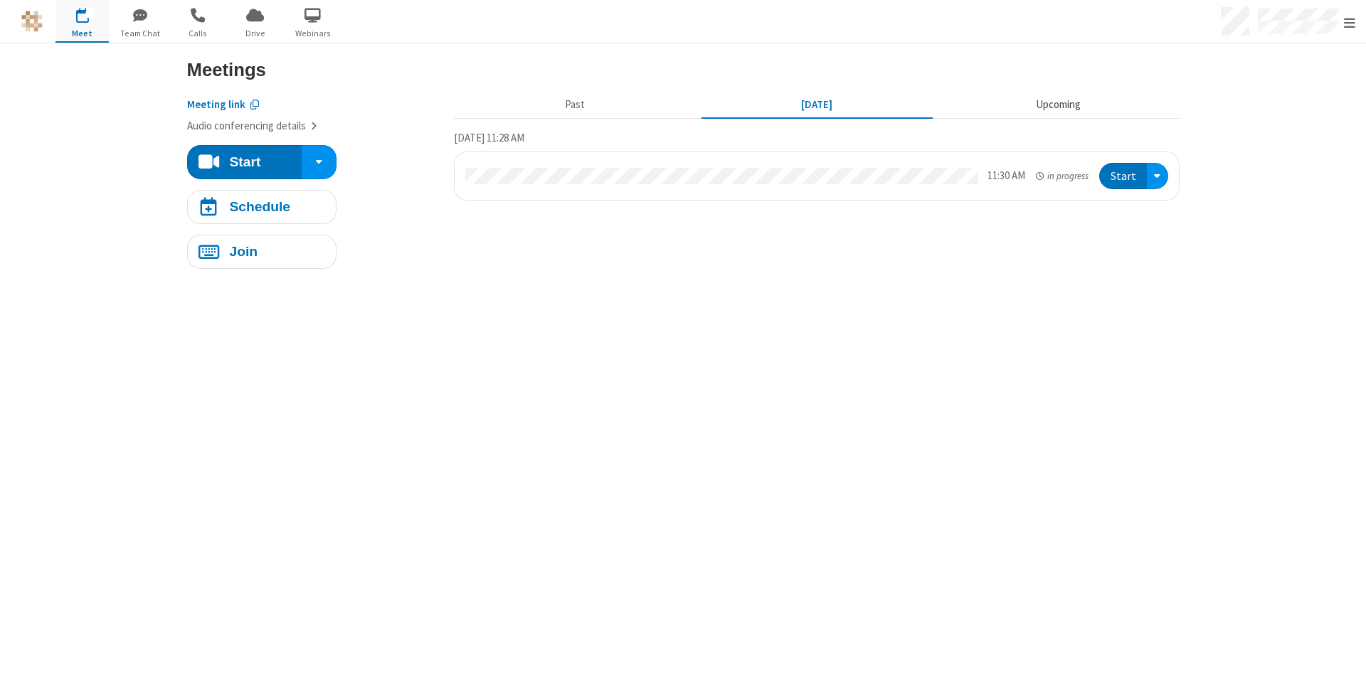
click at [1050, 110] on button "Upcoming" at bounding box center [1057, 105] width 231 height 27
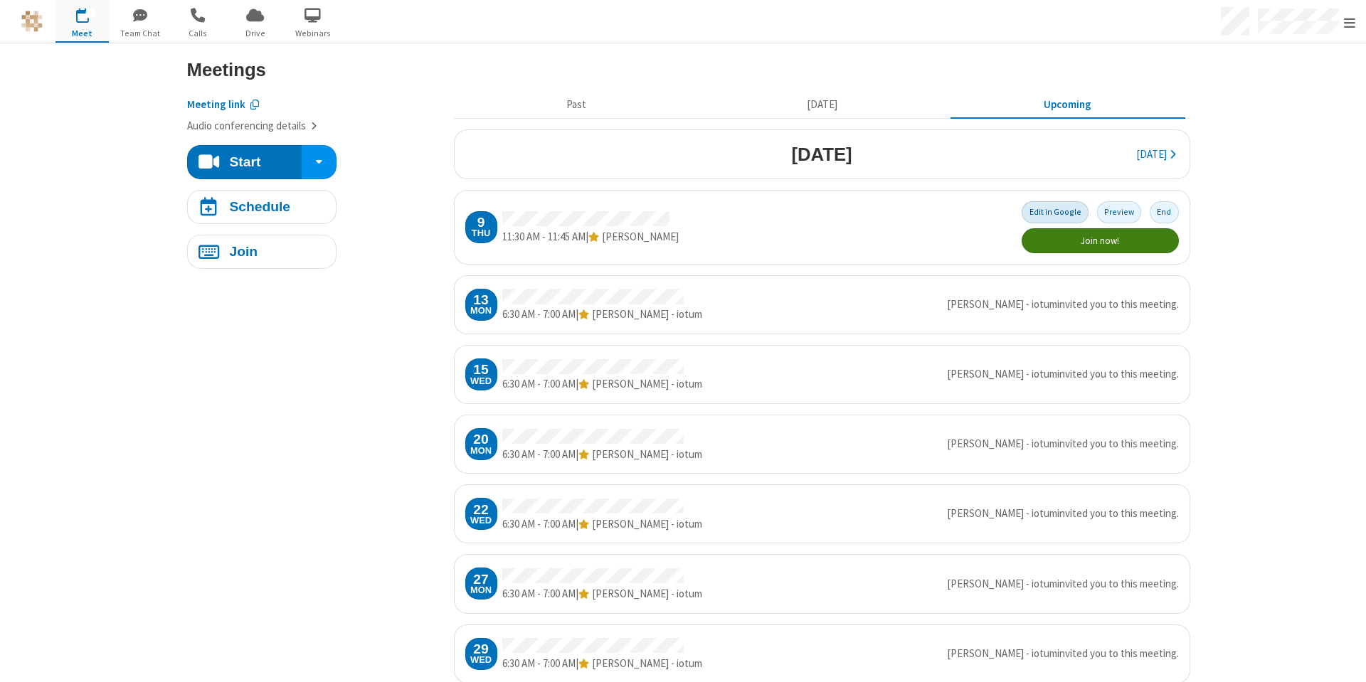
click at [1062, 211] on button "Edit in Google" at bounding box center [1054, 212] width 67 height 22
click at [73, 29] on span "Meet" at bounding box center [81, 33] width 53 height 13
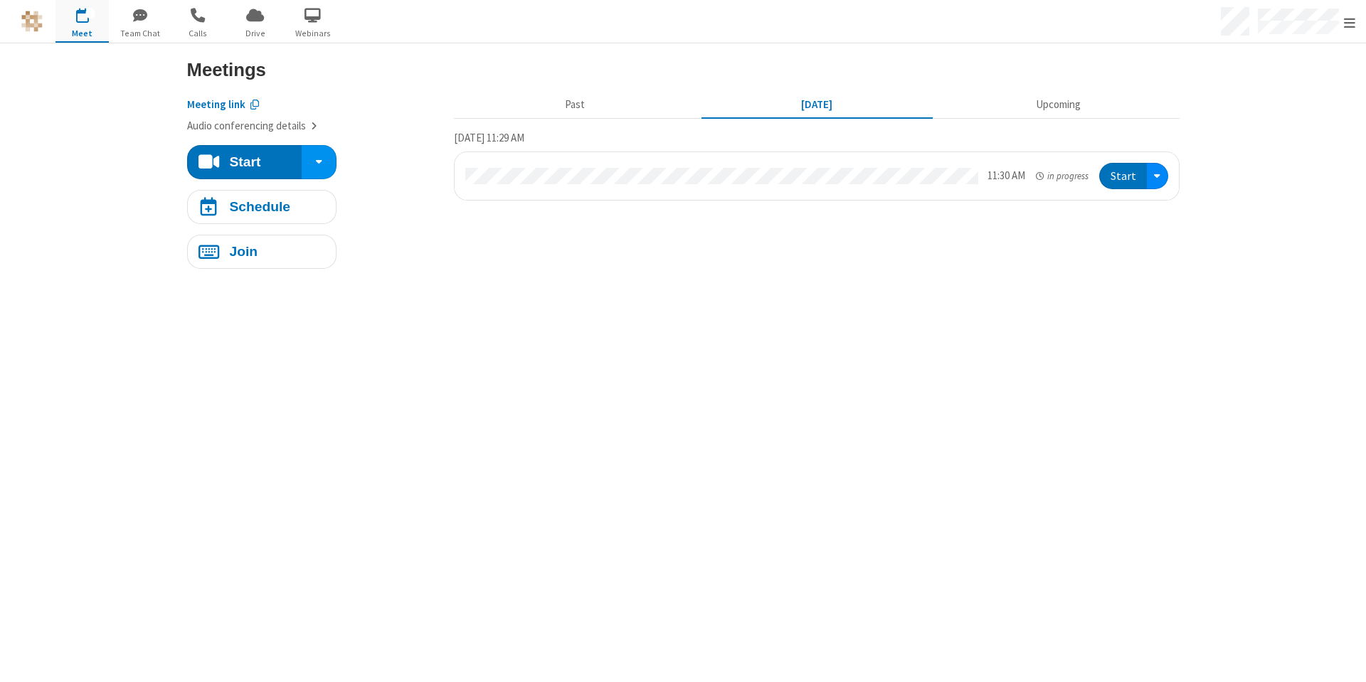
click at [1156, 181] on span "Open menu" at bounding box center [1157, 176] width 6 height 12
drag, startPoint x: 1085, startPoint y: 248, endPoint x: 1068, endPoint y: 250, distance: 17.2
click at [1082, 250] on section "Past Today Upcoming Thursday, October 9, 11:29 AM 11:30 AM in progress Start" at bounding box center [816, 177] width 725 height 183
click at [1045, 101] on button "Upcoming" at bounding box center [1057, 105] width 231 height 27
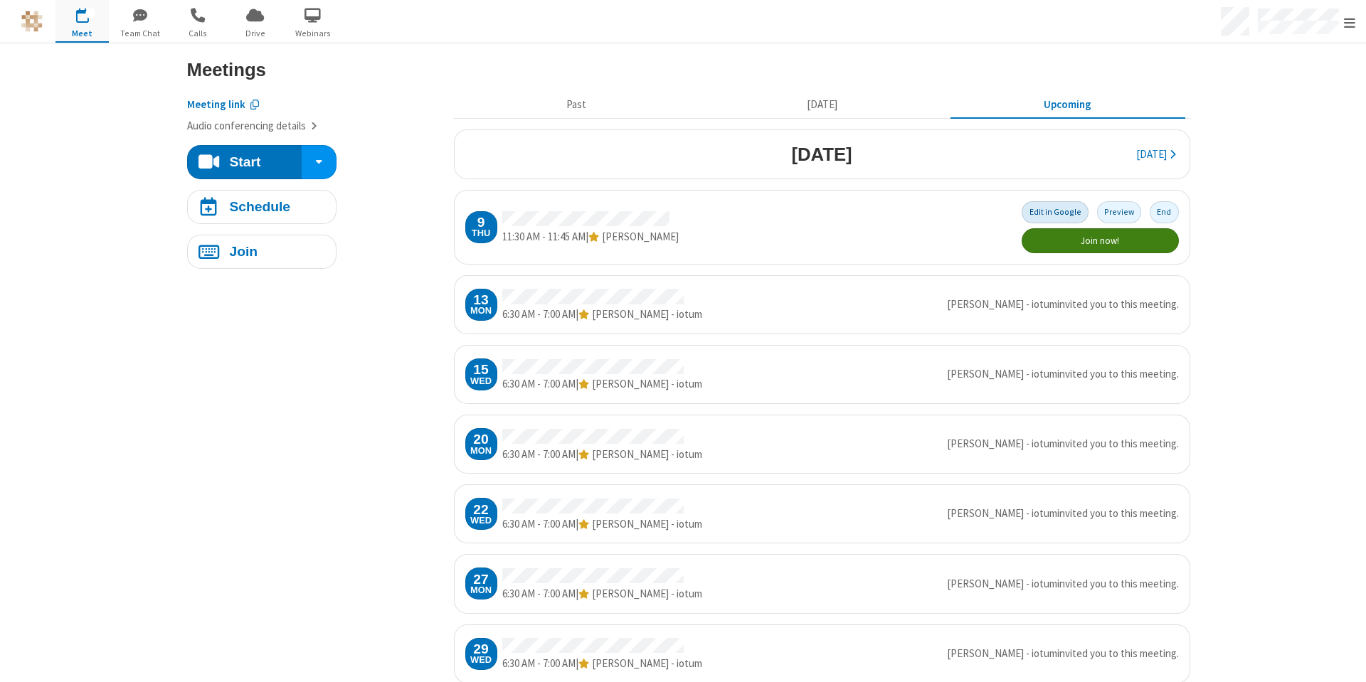
click at [1053, 211] on button "Edit in Google" at bounding box center [1054, 212] width 67 height 22
click at [1159, 211] on button "End" at bounding box center [1163, 212] width 29 height 22
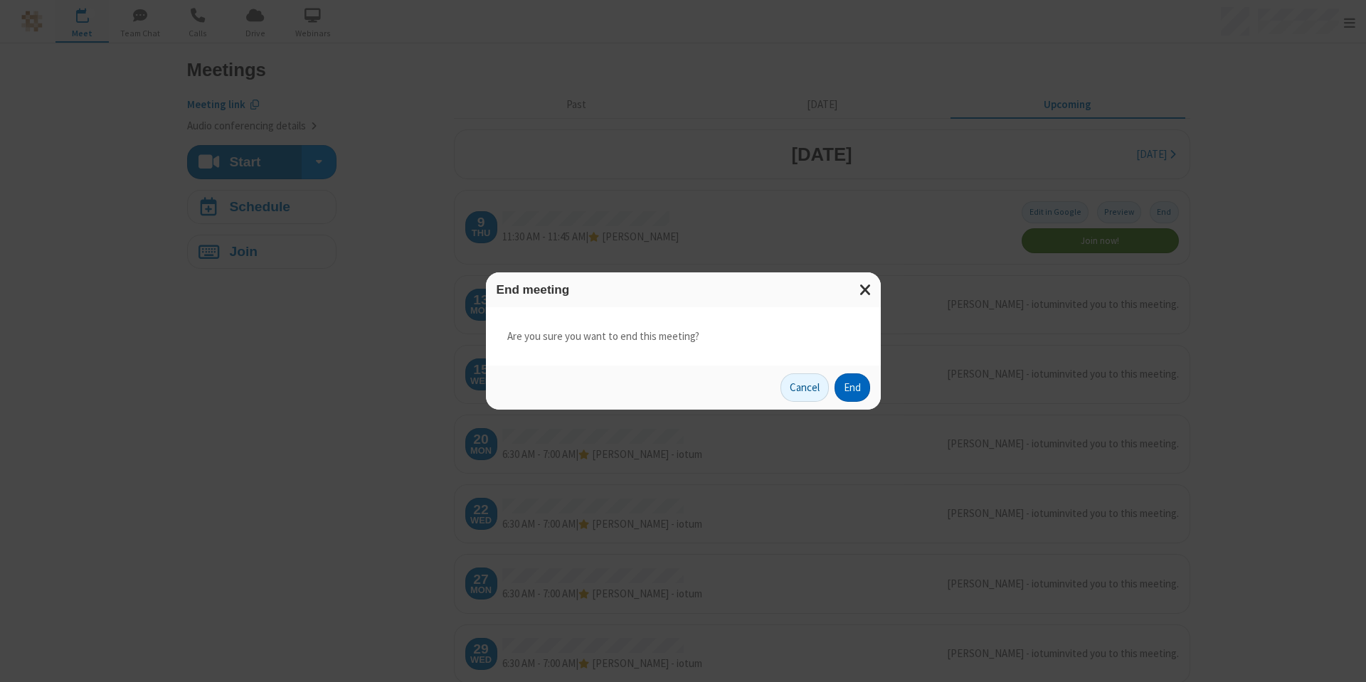
click at [858, 389] on button "End" at bounding box center [852, 387] width 36 height 28
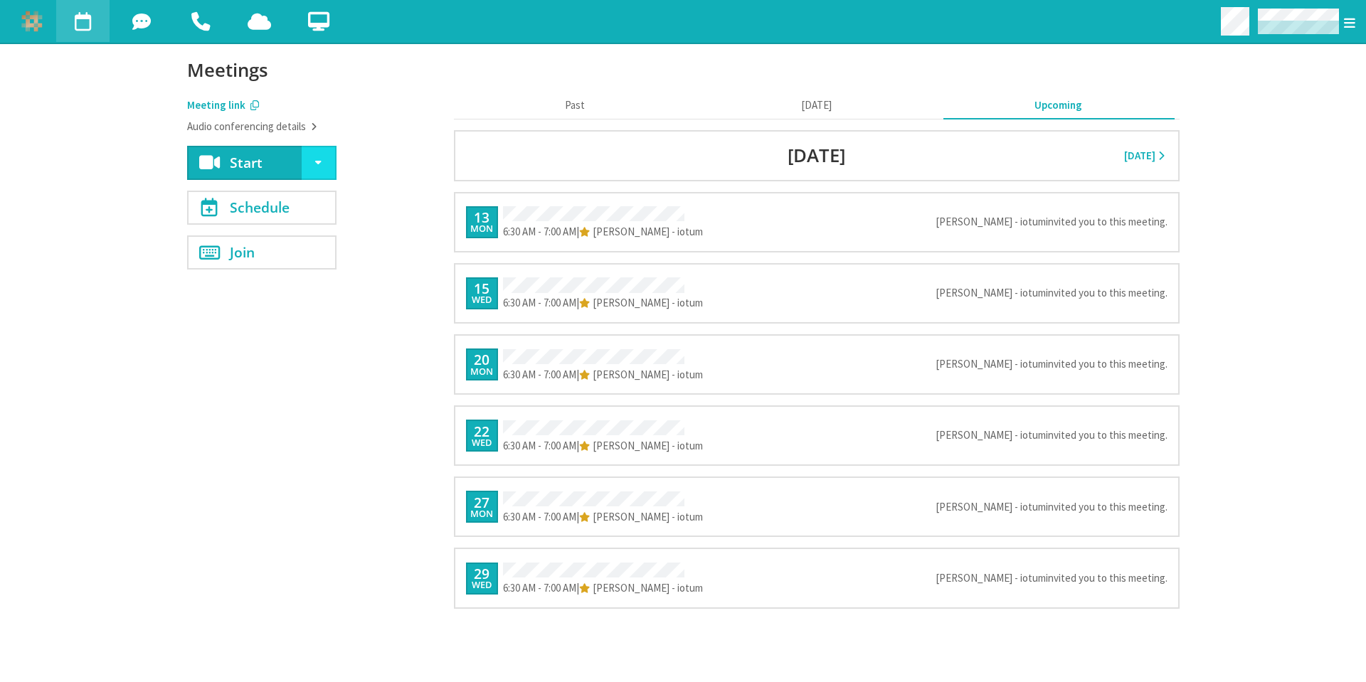
click at [1077, 111] on button "Upcoming" at bounding box center [1057, 105] width 231 height 27
click at [1073, 107] on button "Upcoming" at bounding box center [1057, 105] width 231 height 27
click at [1068, 106] on button "Upcoming" at bounding box center [1057, 105] width 231 height 27
click at [1045, 104] on button "Upcoming" at bounding box center [1057, 105] width 231 height 27
click at [1050, 105] on button "Upcoming" at bounding box center [1057, 105] width 231 height 27
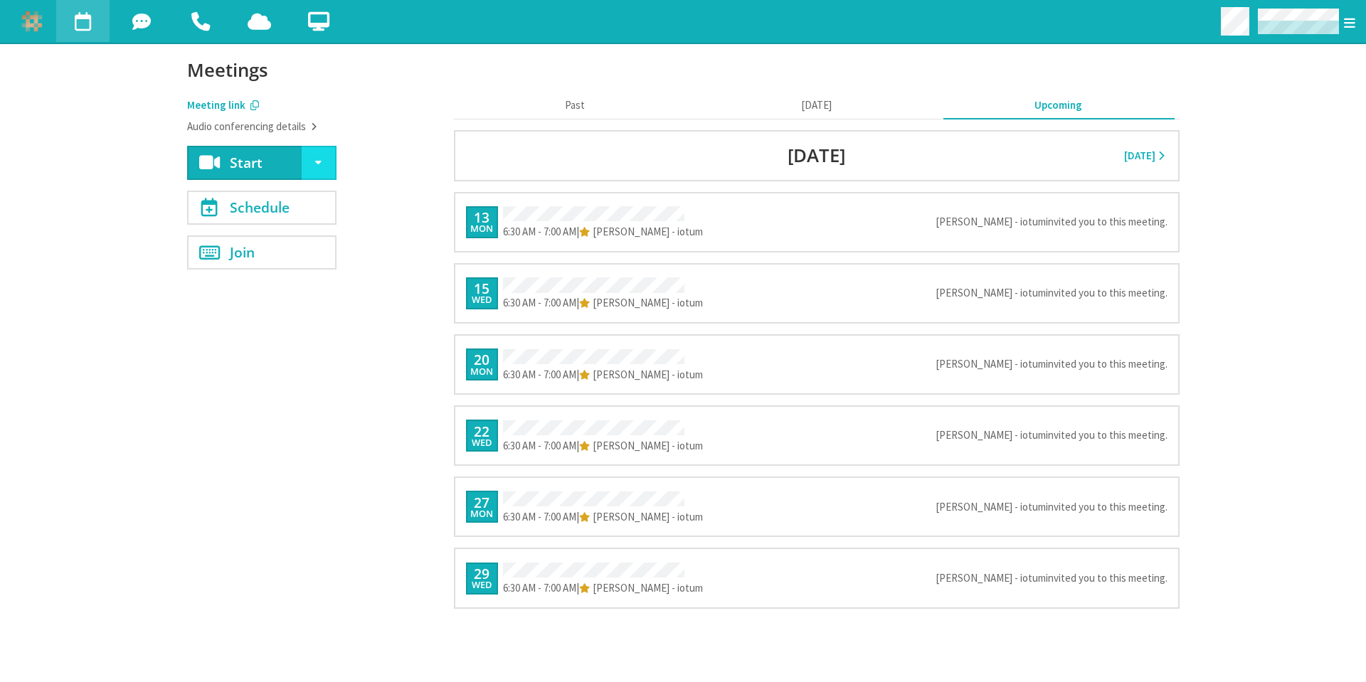
click at [90, 26] on span "Meet" at bounding box center [82, 20] width 53 height 31
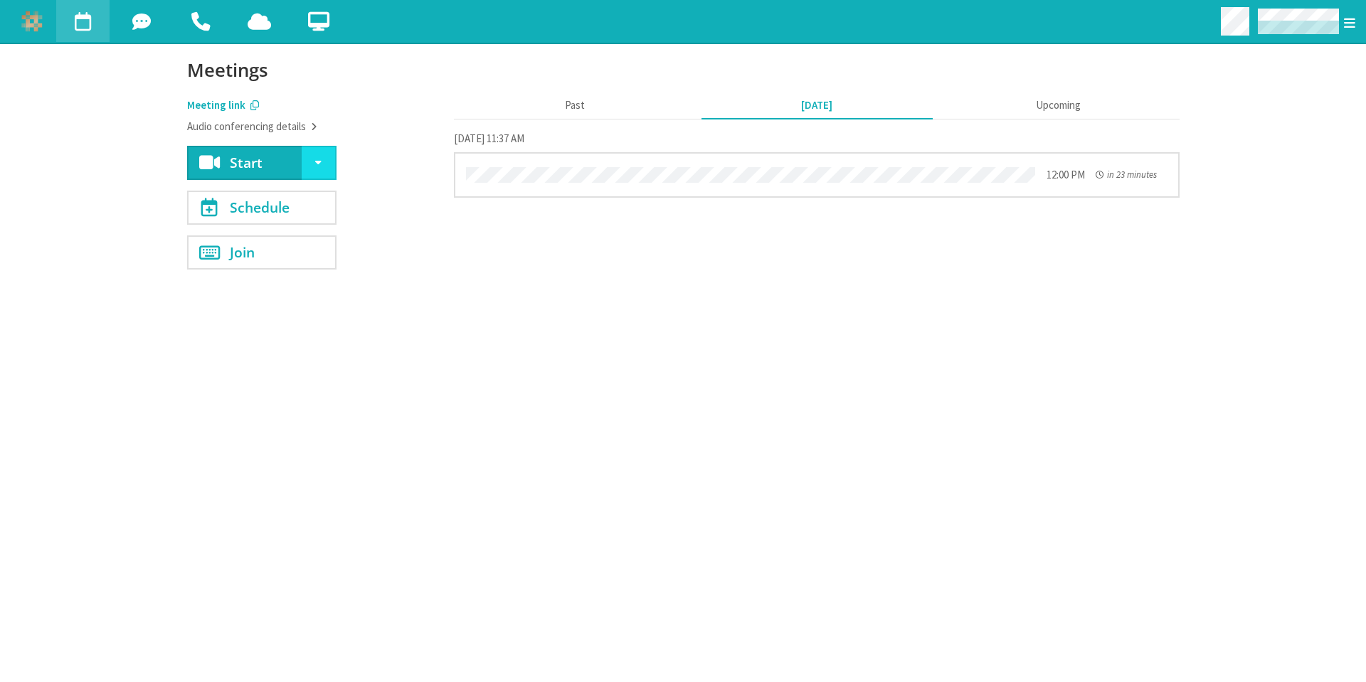
click at [855, 240] on section "Past [DATE] Upcoming [DATE] 11:37 AM 12:00 PM in 23 minutes" at bounding box center [816, 178] width 725 height 183
click at [1060, 107] on button "Upcoming" at bounding box center [1057, 105] width 231 height 27
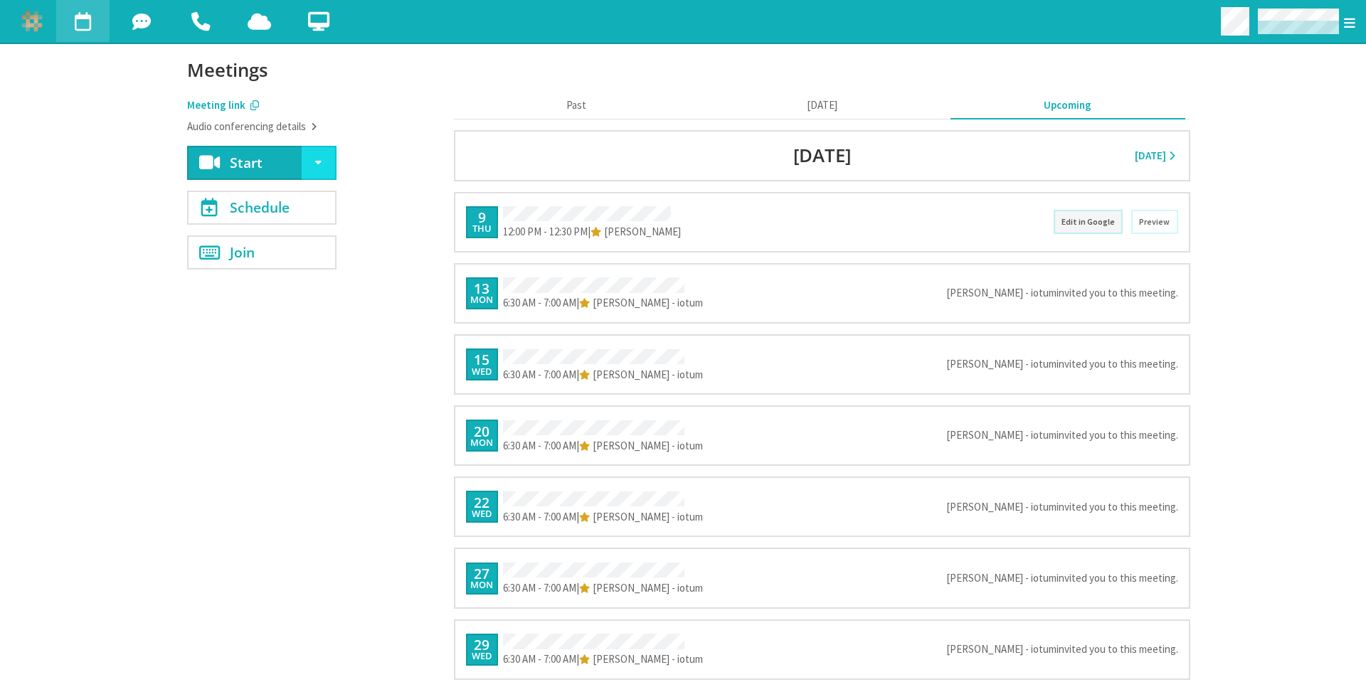
click at [1092, 225] on button "Edit in Google" at bounding box center [1088, 221] width 70 height 23
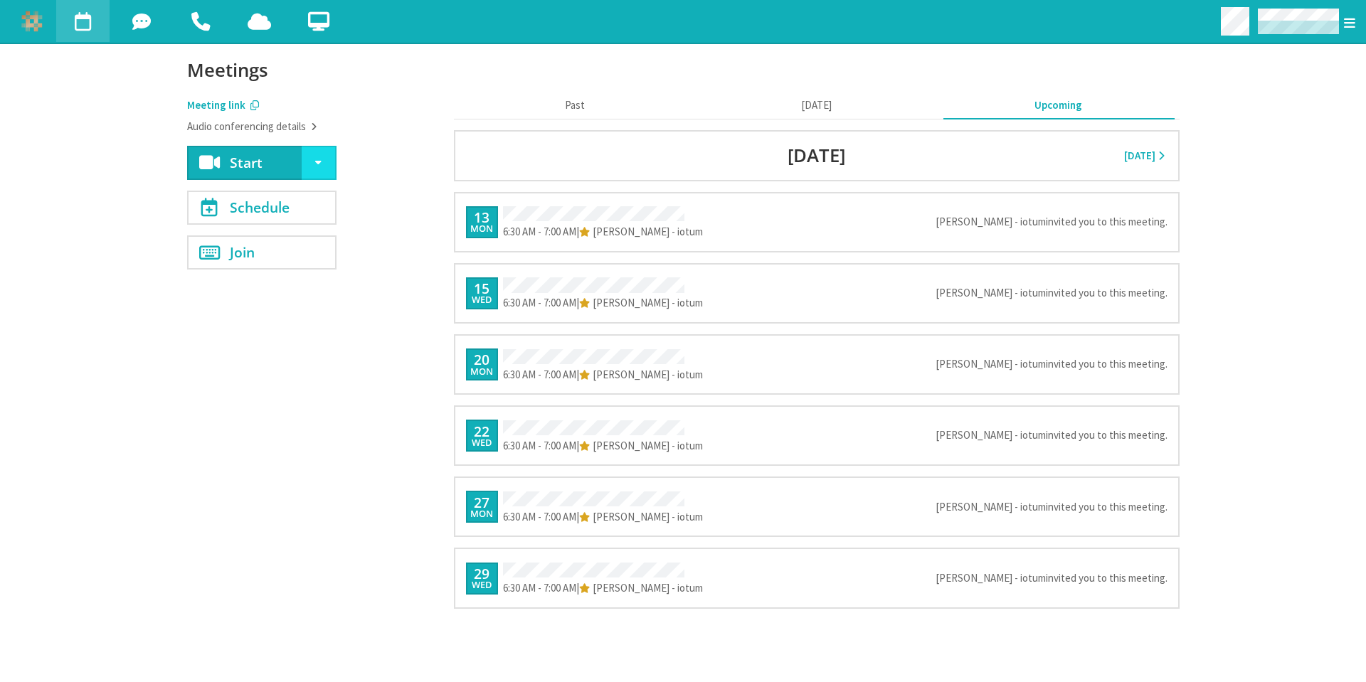
click at [92, 23] on span "Meet" at bounding box center [82, 20] width 53 height 31
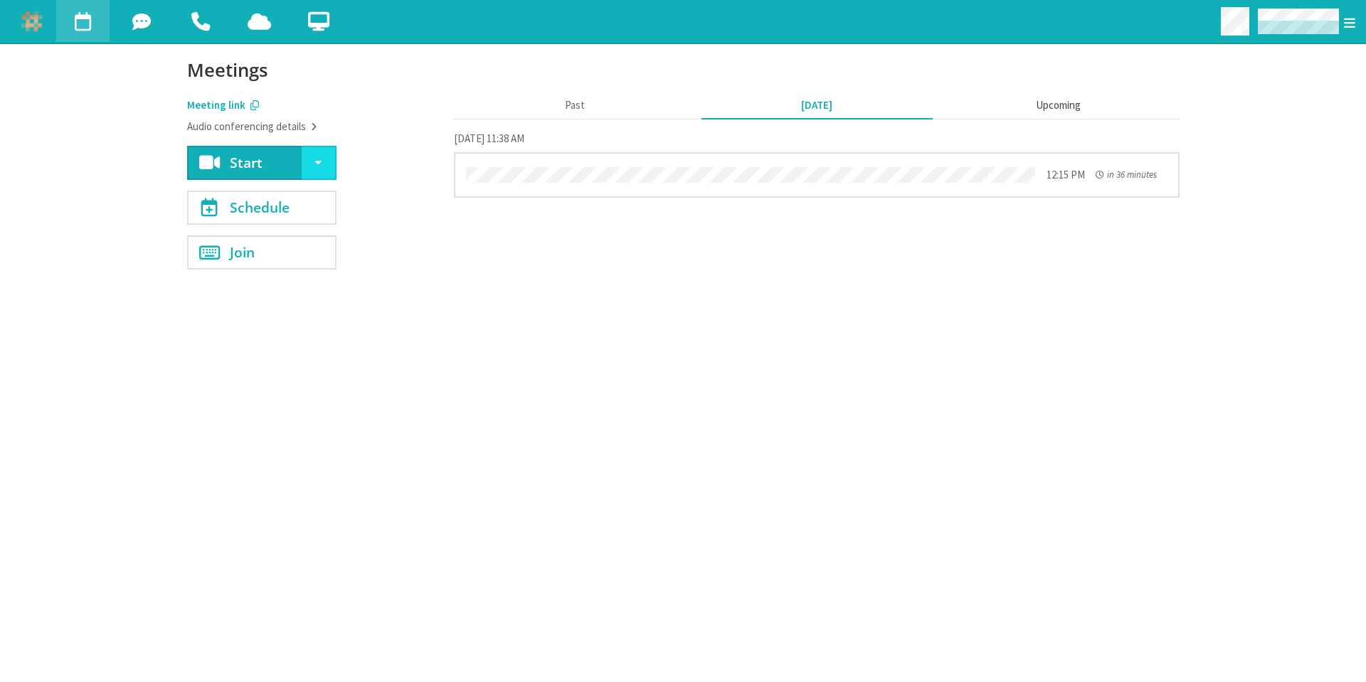
click at [1048, 105] on button "Upcoming" at bounding box center [1057, 105] width 231 height 27
